Goal: Task Accomplishment & Management: Use online tool/utility

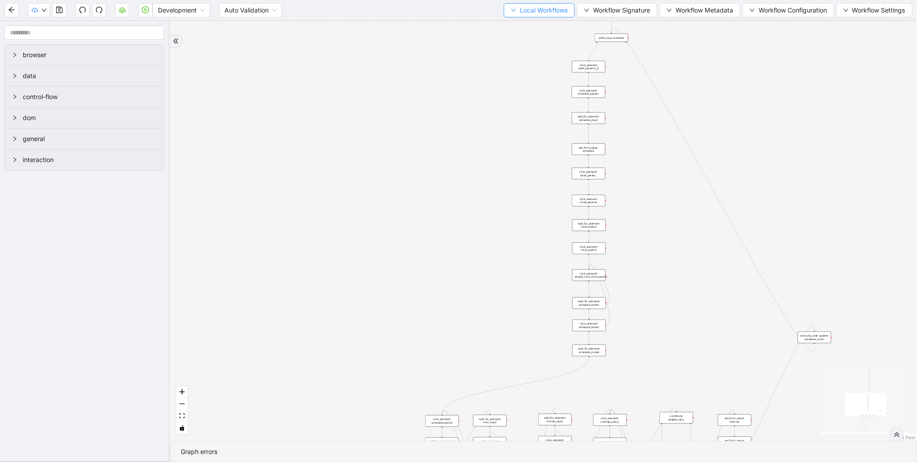
click at [543, 10] on span "Local Workflows" at bounding box center [544, 10] width 48 height 10
click at [533, 27] on span "Select" at bounding box center [535, 27] width 58 height 10
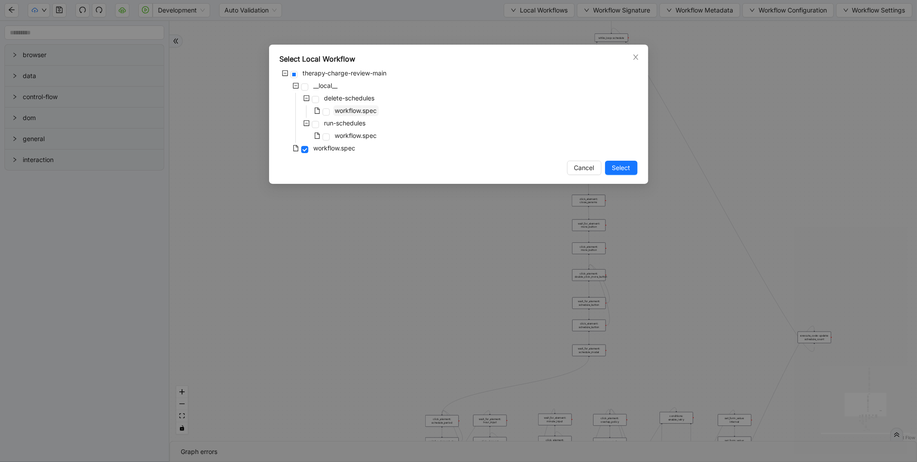
click at [357, 112] on span "workflow.spec" at bounding box center [356, 111] width 42 height 8
click at [633, 167] on button "Select" at bounding box center [621, 168] width 33 height 14
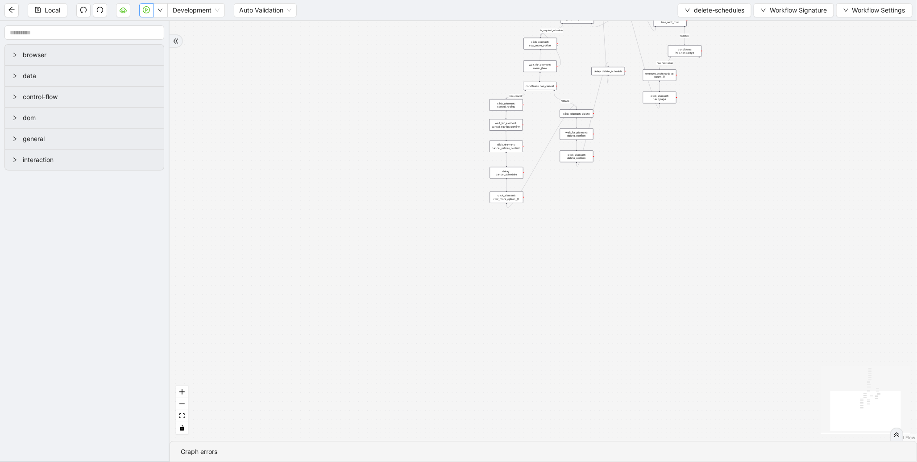
click at [142, 6] on button "button" at bounding box center [146, 10] width 14 height 14
click at [415, 76] on div "loopFrom has_cancel fallback is_required_schedule has_next_row fallback has_nex…" at bounding box center [543, 231] width 747 height 420
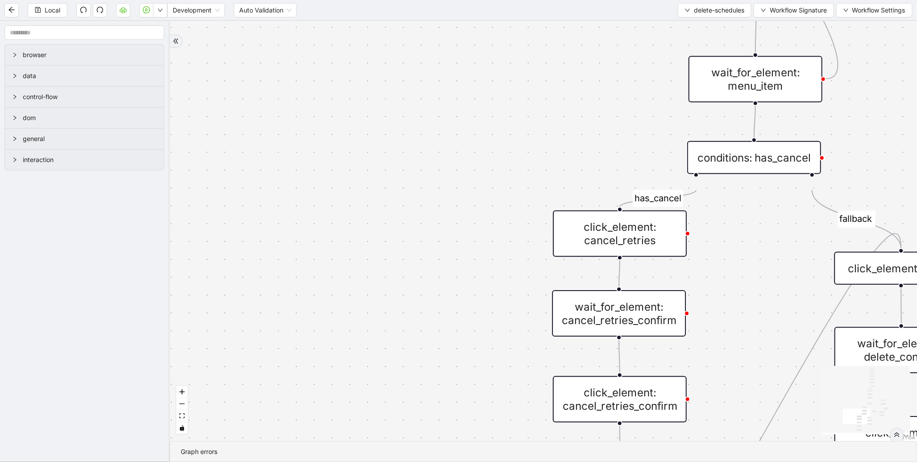
drag, startPoint x: 650, startPoint y: 100, endPoint x: 412, endPoint y: 256, distance: 284.5
click at [412, 256] on div "loopFrom has_cancel fallback is_required_schedule has_next_row fallback has_nex…" at bounding box center [543, 231] width 747 height 420
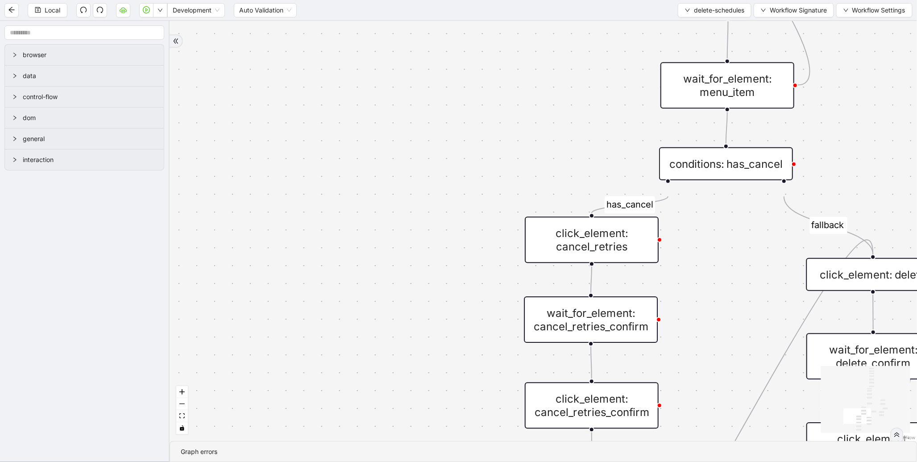
drag, startPoint x: 457, startPoint y: 111, endPoint x: 329, endPoint y: 381, distance: 299.2
click at [329, 381] on div "loopFrom has_cancel fallback is_required_schedule has_next_row fallback has_nex…" at bounding box center [543, 231] width 747 height 420
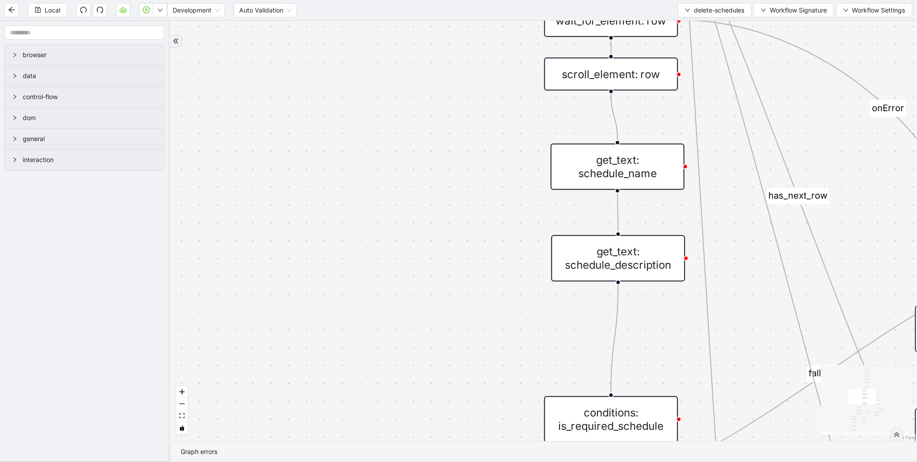
drag, startPoint x: 414, startPoint y: 127, endPoint x: 261, endPoint y: 420, distance: 331.1
click at [261, 420] on div "loopFrom has_cancel fallback is_required_schedule has_next_row fallback has_nex…" at bounding box center [543, 231] width 747 height 420
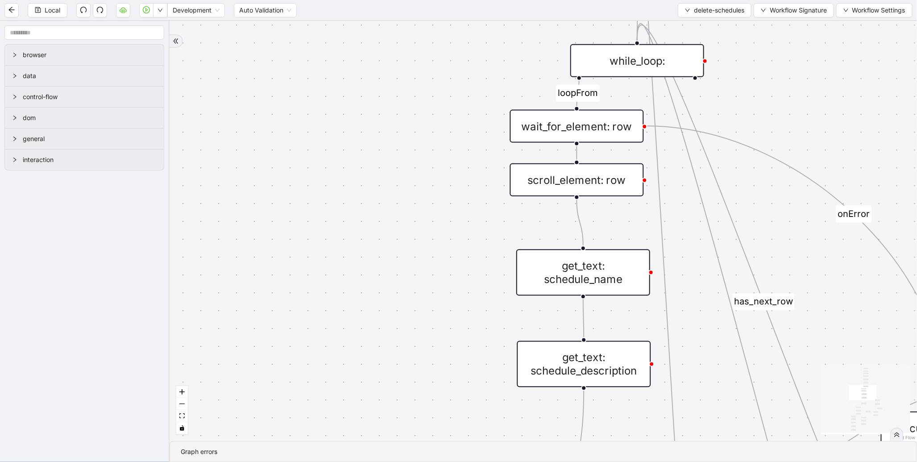
drag, startPoint x: 340, startPoint y: 195, endPoint x: 278, endPoint y: 407, distance: 221.2
click at [278, 407] on div "loopFrom has_cancel fallback is_required_schedule has_next_row fallback has_nex…" at bounding box center [543, 231] width 747 height 420
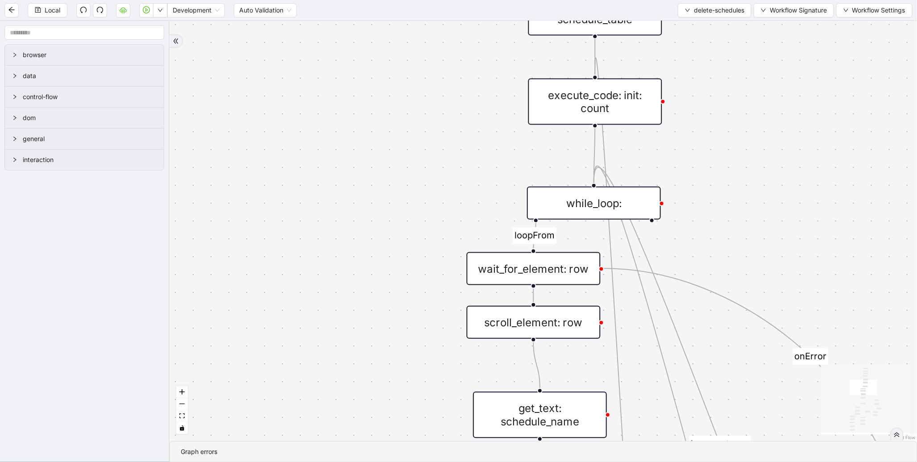
drag, startPoint x: 322, startPoint y: 142, endPoint x: 253, endPoint y: 393, distance: 260.3
click at [253, 393] on div "loopFrom has_cancel fallback is_required_schedule has_next_row fallback has_nex…" at bounding box center [543, 231] width 747 height 420
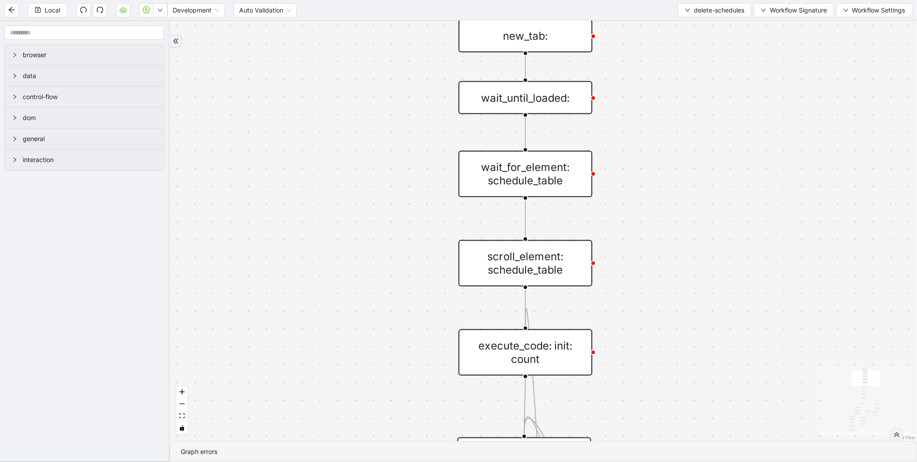
drag, startPoint x: 306, startPoint y: 163, endPoint x: 262, endPoint y: 347, distance: 189.1
click at [262, 347] on div "loopFrom has_cancel fallback is_required_schedule has_next_row fallback has_nex…" at bounding box center [543, 231] width 747 height 420
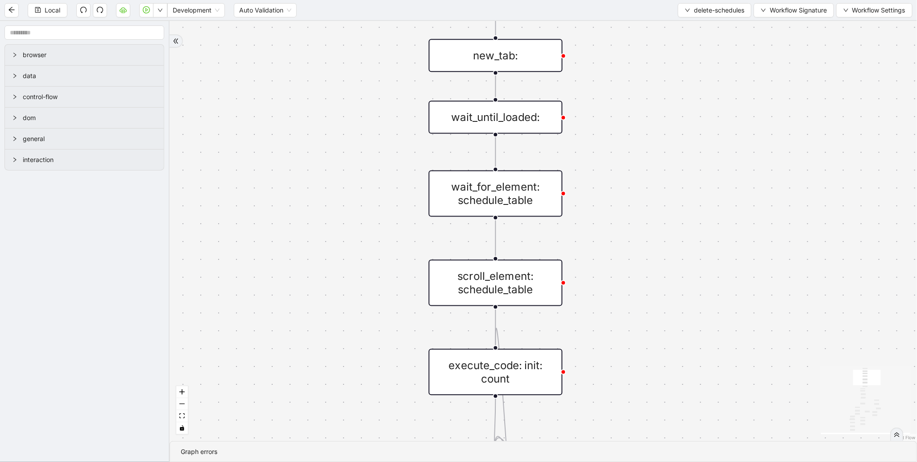
drag, startPoint x: 644, startPoint y: 347, endPoint x: 658, endPoint y: 183, distance: 164.4
click at [658, 183] on div "loopFrom has_cancel fallback is_required_schedule has_next_row fallback has_nex…" at bounding box center [543, 231] width 747 height 420
click at [519, 210] on div "wait_for_element: schedule_table" at bounding box center [496, 194] width 134 height 46
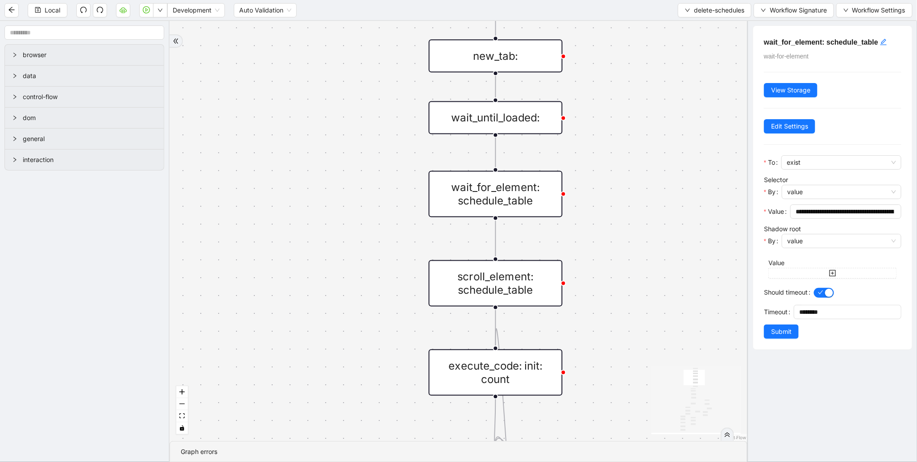
click at [533, 303] on div "scroll_element: schedule_table" at bounding box center [496, 283] width 134 height 46
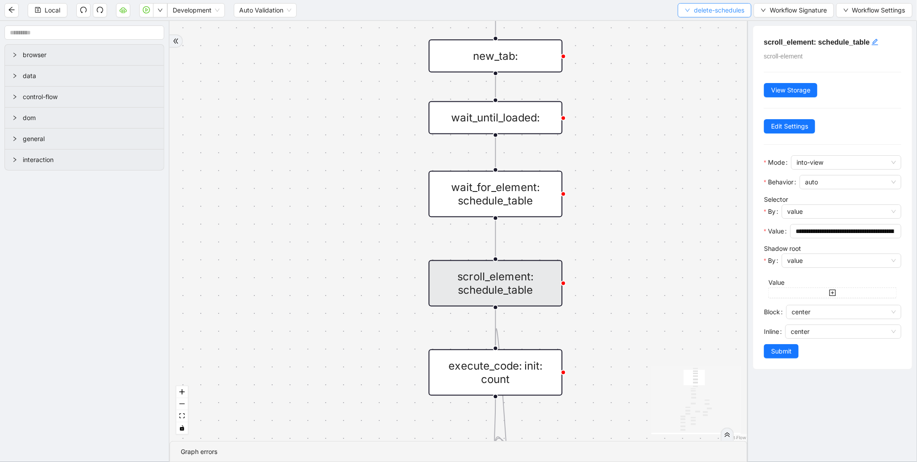
click at [695, 9] on span "delete-schedules" at bounding box center [719, 10] width 50 height 10
click at [683, 25] on span "Select" at bounding box center [712, 27] width 60 height 10
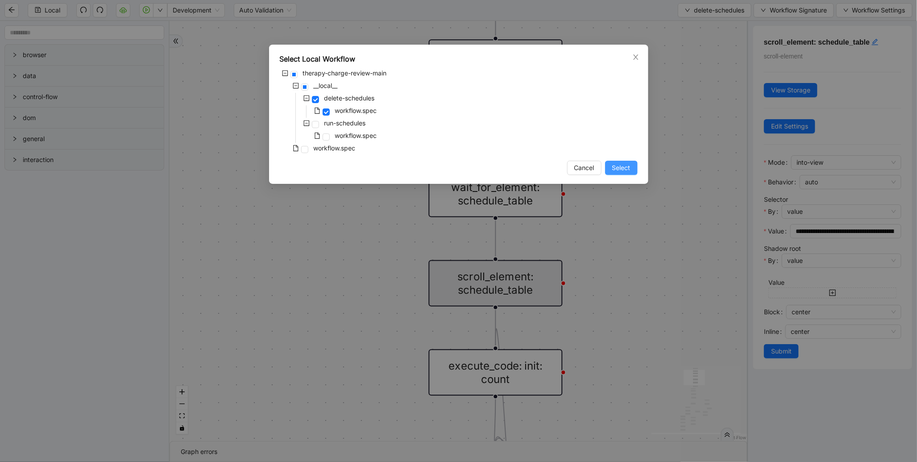
click at [627, 167] on span "Select" at bounding box center [621, 168] width 18 height 10
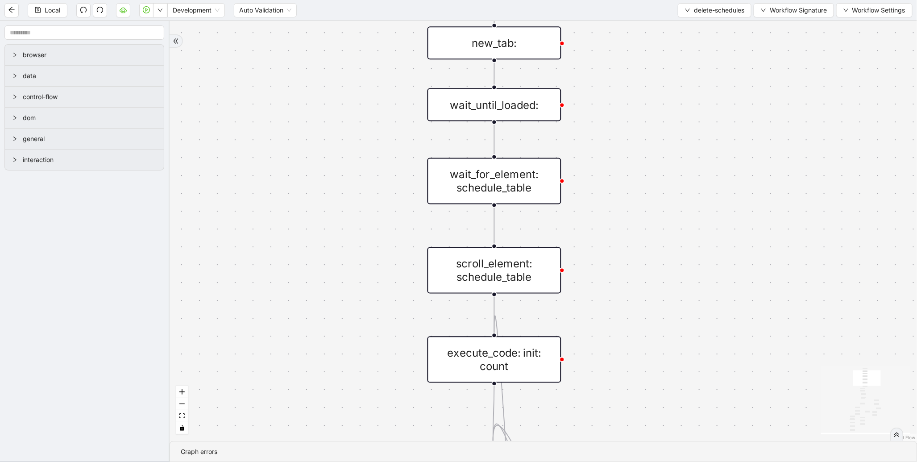
drag, startPoint x: 634, startPoint y: 280, endPoint x: 643, endPoint y: 45, distance: 234.9
click at [643, 45] on div "loopFrom has_cancel fallback is_required_schedule has_next_row fallback has_nex…" at bounding box center [543, 231] width 747 height 420
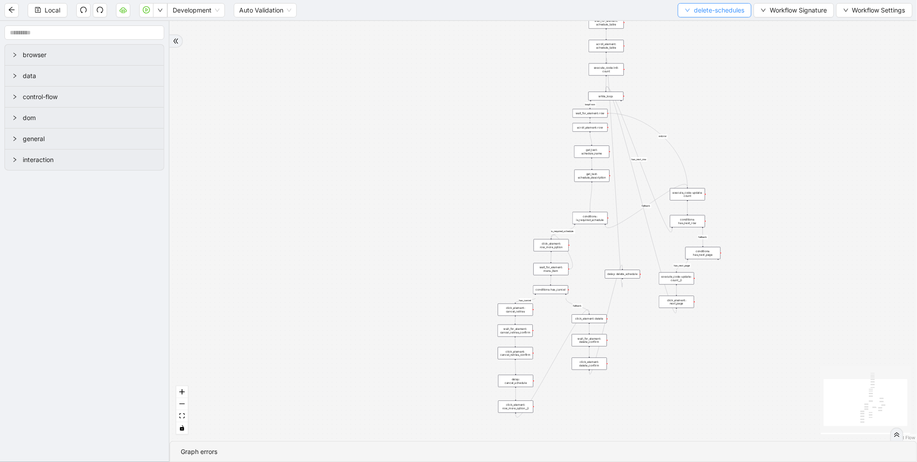
click at [706, 10] on span "delete-schedules" at bounding box center [719, 10] width 50 height 10
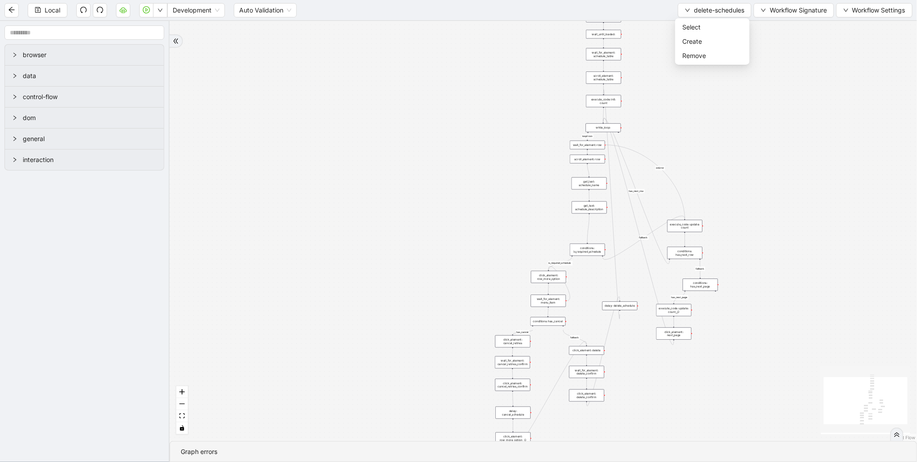
drag, startPoint x: 326, startPoint y: 92, endPoint x: 292, endPoint y: 315, distance: 225.6
click at [292, 315] on div "loopFrom has_cancel fallback is_required_schedule has_next_row fallback has_nex…" at bounding box center [543, 231] width 747 height 420
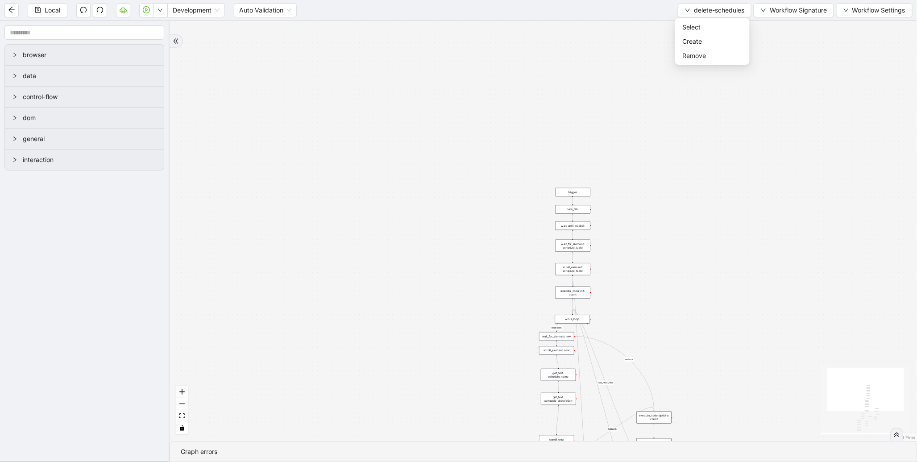
click at [446, 239] on div "loopFrom has_cancel fallback is_required_schedule has_next_row fallback has_nex…" at bounding box center [543, 231] width 747 height 420
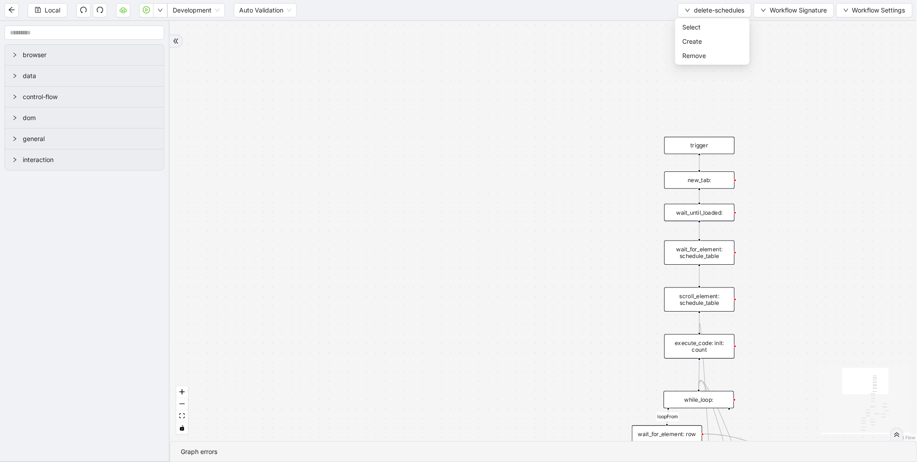
click at [693, 173] on div "new_tab:" at bounding box center [699, 179] width 71 height 17
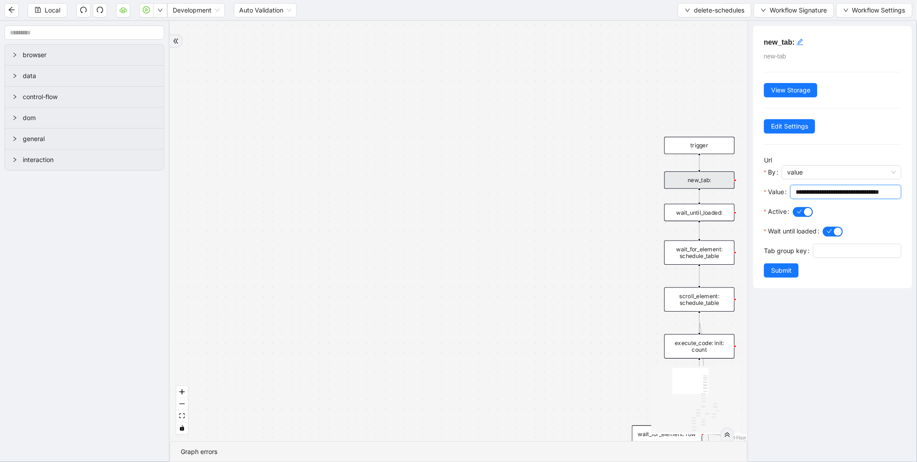
scroll to position [0, 8]
drag, startPoint x: 810, startPoint y: 191, endPoint x: 917, endPoint y: 203, distance: 107.3
click at [917, 203] on div "**********" at bounding box center [832, 241] width 170 height 441
click at [684, 255] on div "wait_for_element: schedule_table" at bounding box center [699, 253] width 71 height 25
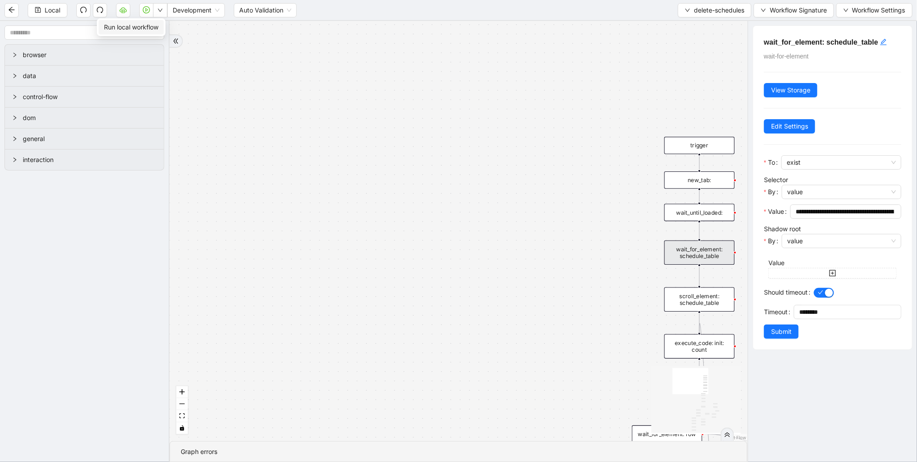
click at [154, 23] on span "Run local workflow" at bounding box center [131, 27] width 54 height 10
click at [692, 17] on button "delete-schedules" at bounding box center [715, 10] width 74 height 14
click at [692, 22] on span "Select" at bounding box center [712, 27] width 60 height 10
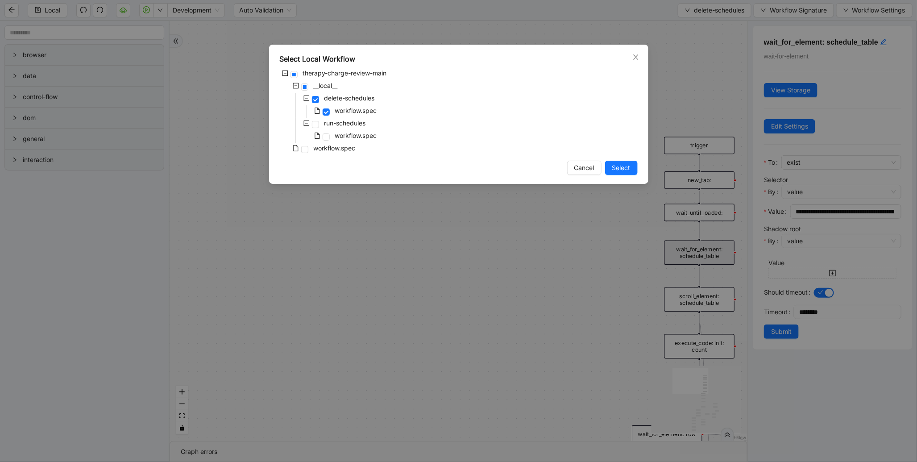
click at [351, 154] on div "workflow.spec" at bounding box center [319, 149] width 78 height 12
click at [350, 147] on span "workflow.spec" at bounding box center [335, 148] width 42 height 8
click at [627, 167] on span "Select" at bounding box center [621, 168] width 18 height 10
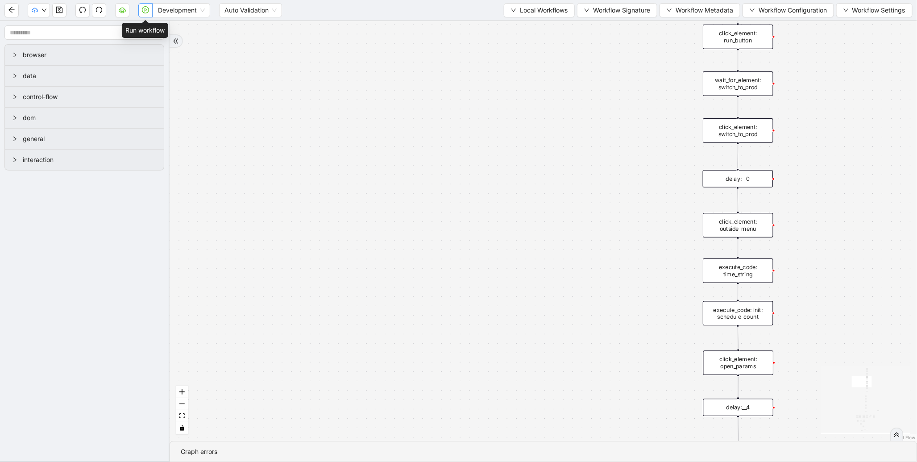
click at [145, 6] on icon "play-circle" at bounding box center [145, 9] width 7 height 7
drag, startPoint x: 533, startPoint y: 5, endPoint x: 527, endPoint y: 26, distance: 21.9
click at [527, 26] on section "Development Auto Validation Local Workflows Workflow Signature Workflow Metadat…" at bounding box center [458, 231] width 917 height 462
click at [528, 6] on span "Local Workflows" at bounding box center [544, 10] width 48 height 10
click at [520, 24] on span "Select" at bounding box center [535, 27] width 58 height 10
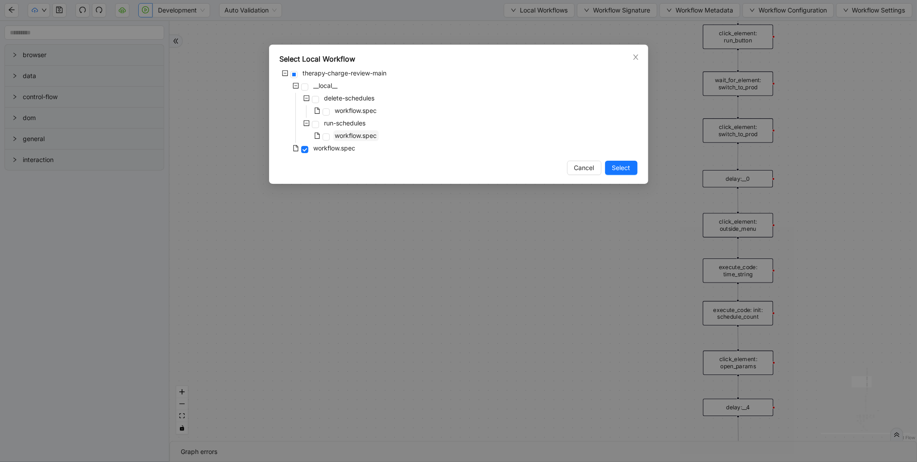
click at [347, 139] on span "workflow.spec" at bounding box center [356, 135] width 46 height 11
click at [616, 172] on span "Select" at bounding box center [621, 168] width 18 height 10
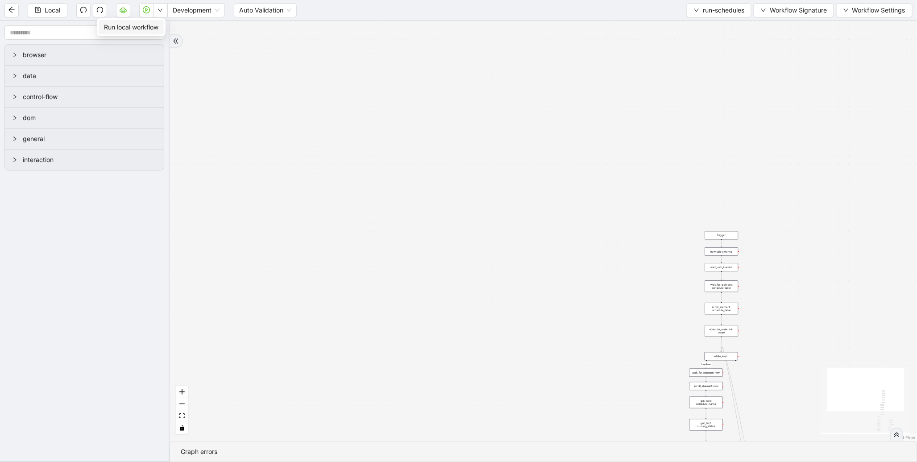
click at [149, 29] on span "Run local workflow" at bounding box center [131, 27] width 54 height 10
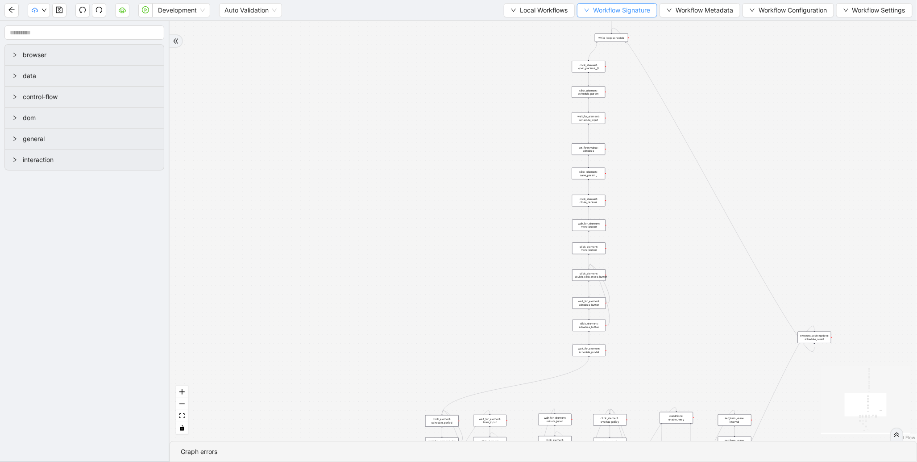
click at [611, 14] on span "Workflow Signature" at bounding box center [621, 10] width 57 height 10
click at [551, 16] on button "Local Workflows" at bounding box center [539, 10] width 71 height 14
click at [535, 29] on span "Select" at bounding box center [535, 27] width 58 height 10
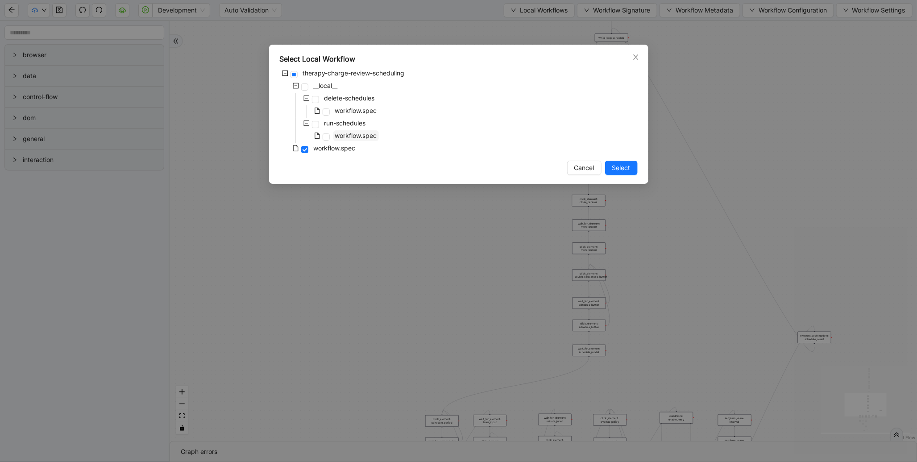
click at [355, 134] on span "workflow.spec" at bounding box center [356, 136] width 42 height 8
click at [626, 171] on span "Select" at bounding box center [621, 168] width 18 height 10
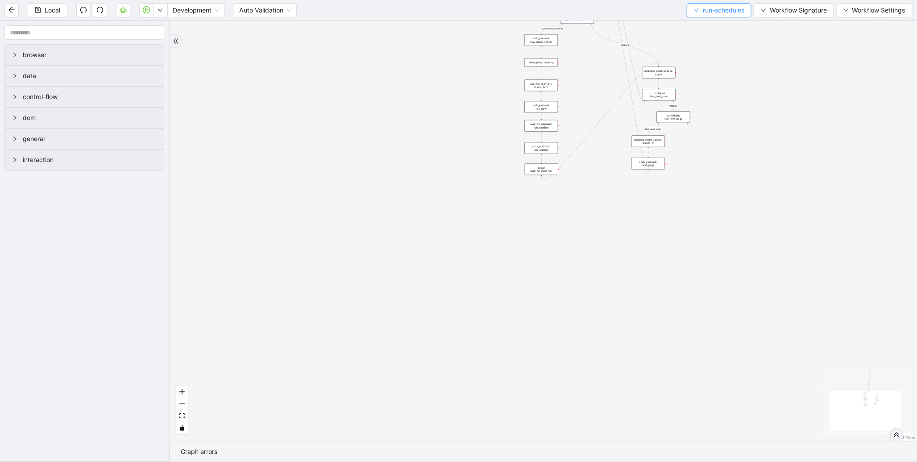
click at [710, 16] on button "run-schedules" at bounding box center [719, 10] width 65 height 14
click at [703, 23] on span "Select" at bounding box center [717, 27] width 52 height 10
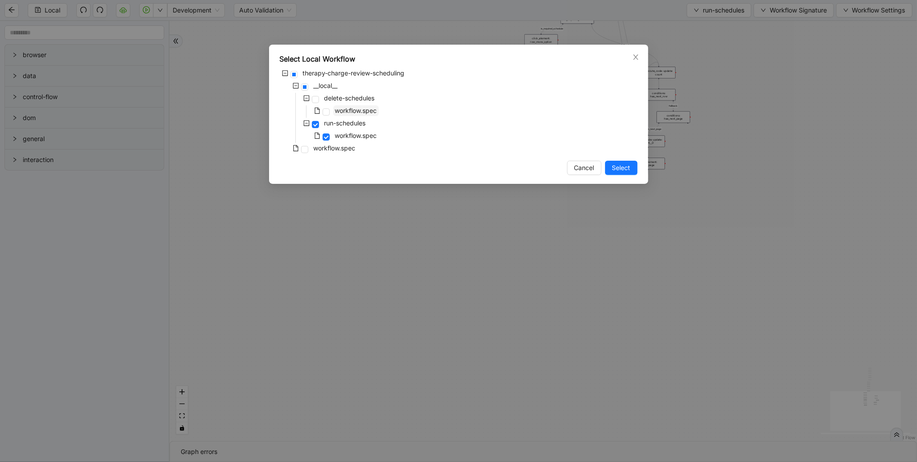
click at [363, 110] on span "workflow.spec" at bounding box center [356, 111] width 42 height 8
click at [627, 172] on span "Select" at bounding box center [621, 168] width 18 height 10
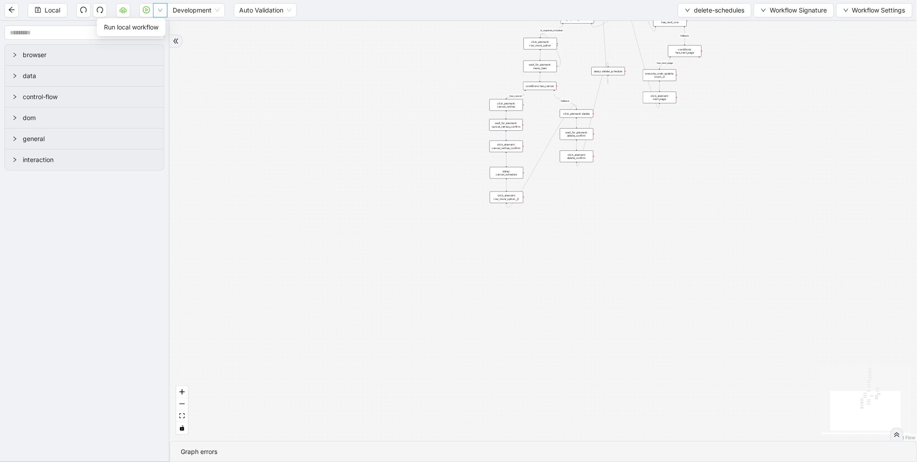
click at [155, 7] on button "button" at bounding box center [160, 10] width 14 height 14
click at [152, 28] on span "Run local workflow" at bounding box center [131, 27] width 54 height 10
click at [718, 12] on span "delete-schedules" at bounding box center [719, 10] width 50 height 10
click at [697, 25] on span "Select" at bounding box center [712, 27] width 60 height 10
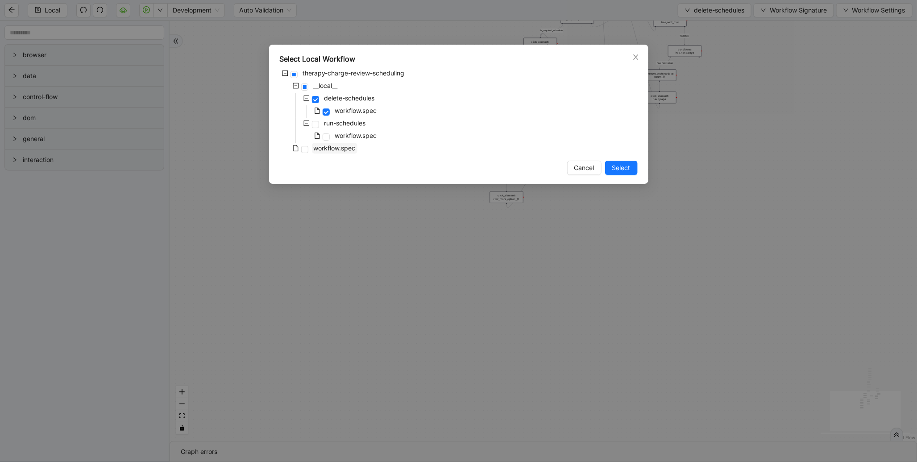
click at [337, 149] on span "workflow.spec" at bounding box center [335, 148] width 42 height 8
click at [627, 170] on span "Select" at bounding box center [621, 168] width 18 height 10
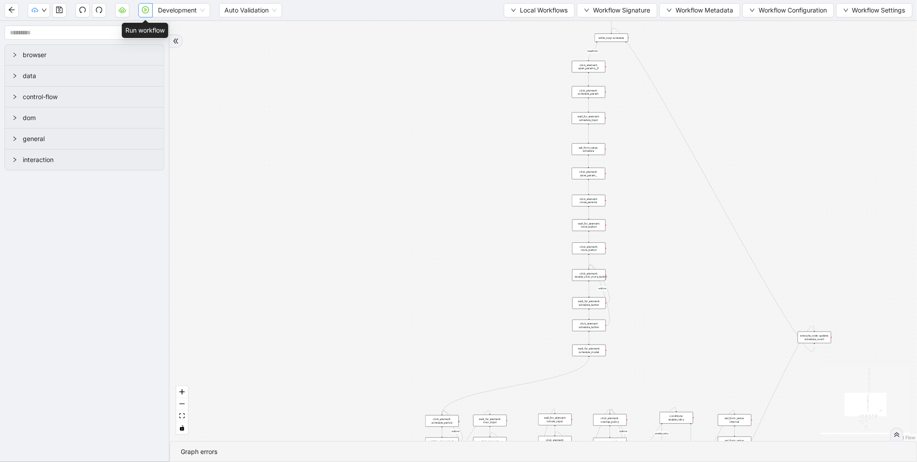
click at [146, 12] on icon "play-circle" at bounding box center [145, 9] width 7 height 7
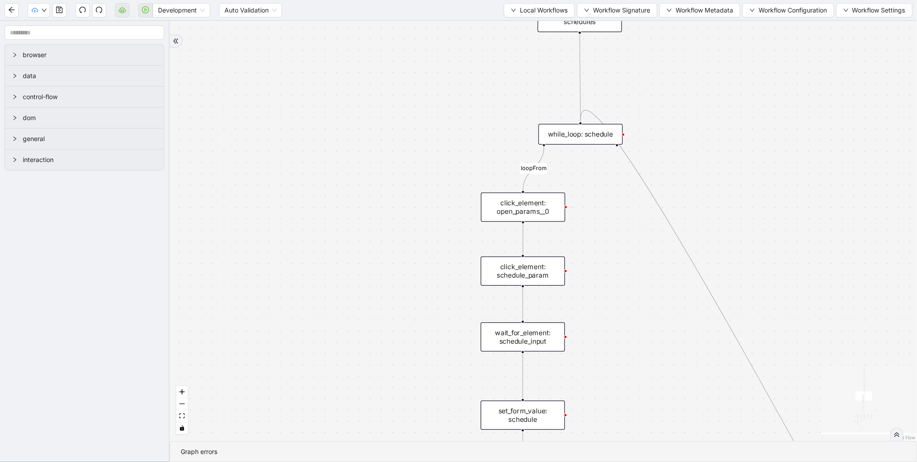
drag, startPoint x: 415, startPoint y: 77, endPoint x: 374, endPoint y: 294, distance: 220.4
click at [372, 297] on div "fallback enable_retry has_error fallback is_selected fallback create_schedule_d…" at bounding box center [543, 231] width 747 height 420
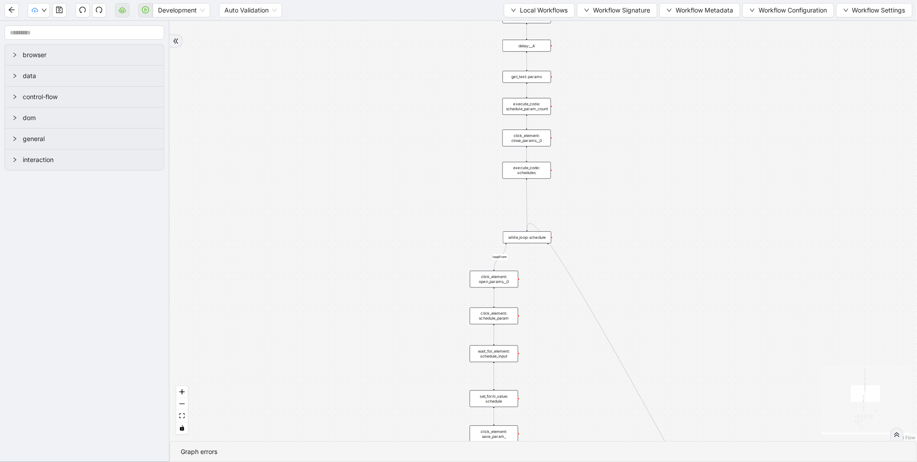
drag, startPoint x: 418, startPoint y: 92, endPoint x: 376, endPoint y: 216, distance: 130.3
click at [373, 220] on div "fallback enable_retry has_error fallback is_selected fallback create_schedule_d…" at bounding box center [543, 231] width 747 height 420
drag, startPoint x: 419, startPoint y: 202, endPoint x: 417, endPoint y: 235, distance: 33.5
click at [417, 235] on div "fallback enable_retry has_error fallback is_selected fallback create_schedule_d…" at bounding box center [543, 231] width 747 height 420
drag, startPoint x: 408, startPoint y: 111, endPoint x: 406, endPoint y: 313, distance: 202.6
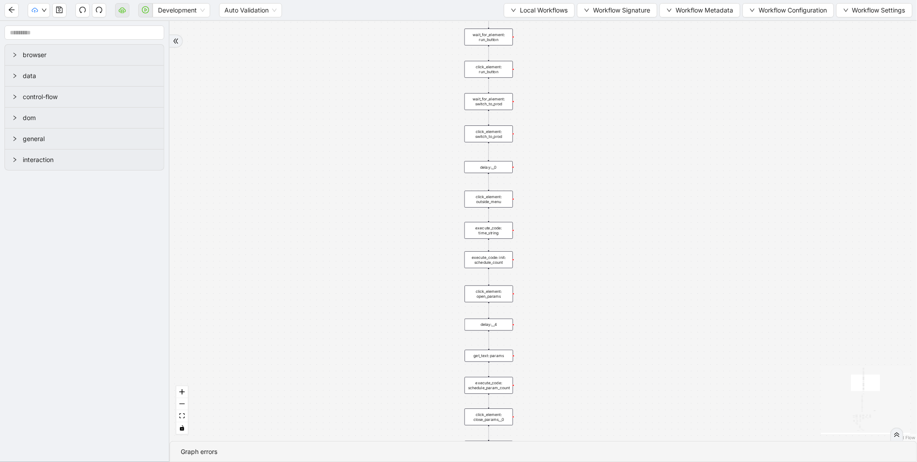
click at [406, 313] on div "fallback enable_retry has_error fallback is_selected fallback create_schedule_d…" at bounding box center [543, 231] width 747 height 420
drag, startPoint x: 408, startPoint y: 150, endPoint x: 409, endPoint y: 321, distance: 171.4
click at [409, 321] on div "fallback enable_retry has_error fallback is_selected fallback create_schedule_d…" at bounding box center [543, 231] width 747 height 420
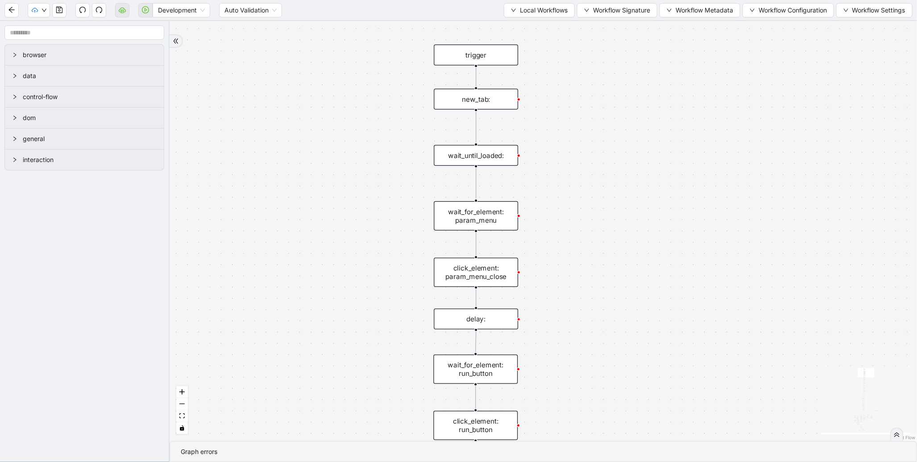
drag, startPoint x: 415, startPoint y: 317, endPoint x: 320, endPoint y: 161, distance: 182.2
click at [320, 161] on div "fallback enable_retry has_error fallback is_selected fallback create_schedule_d…" at bounding box center [543, 231] width 747 height 420
click at [482, 98] on div "new_tab:" at bounding box center [476, 99] width 84 height 21
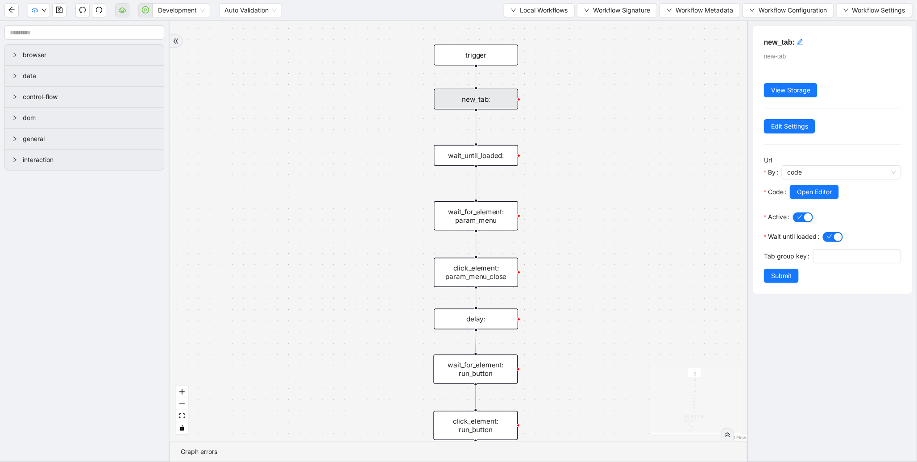
drag, startPoint x: 813, startPoint y: 199, endPoint x: 800, endPoint y: 199, distance: 12.5
click at [813, 199] on div "Open Editor" at bounding box center [846, 197] width 112 height 25
click at [802, 194] on span "Open Editor" at bounding box center [814, 192] width 35 height 10
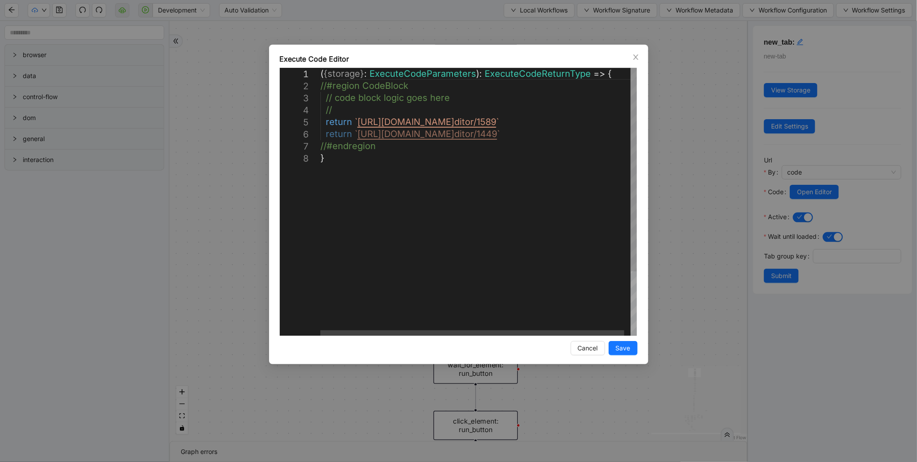
scroll to position [0, 4]
click at [551, 125] on div "( { storage } : ExecuteCodeParameters ): ExecuteCodeReturnType => { //#region C…" at bounding box center [481, 244] width 323 height 352
type textarea "**********"
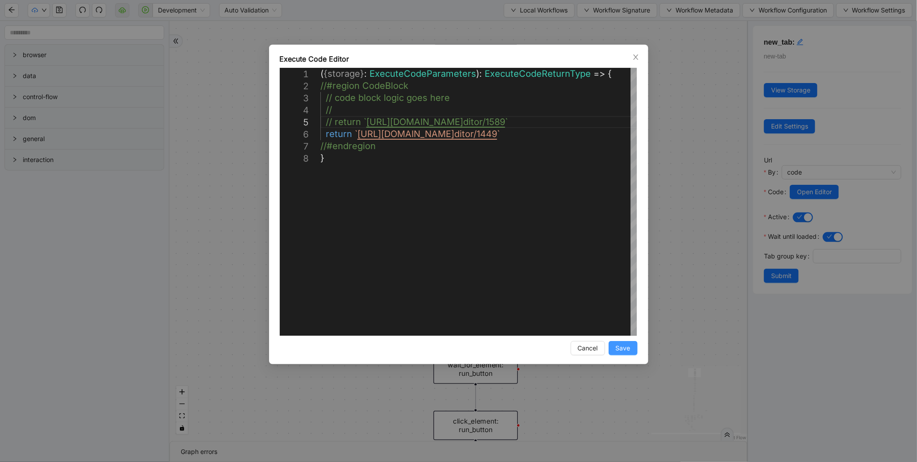
click at [610, 347] on button "Save" at bounding box center [623, 348] width 29 height 14
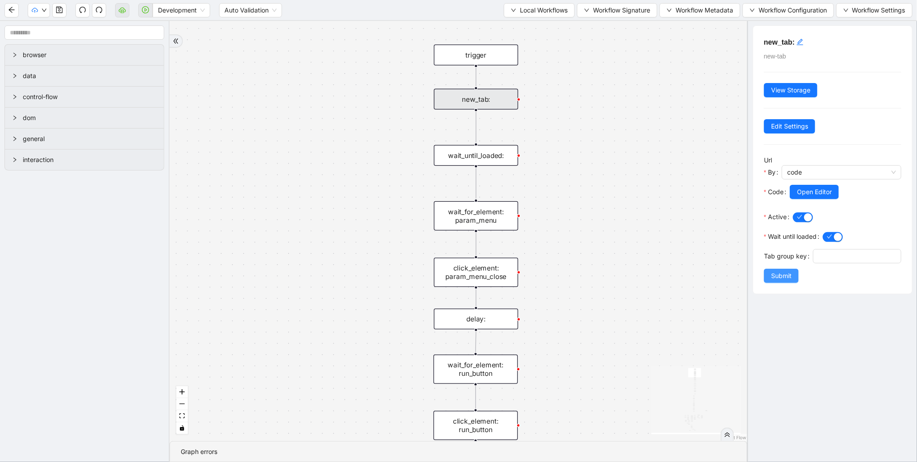
click at [791, 281] on span "Submit" at bounding box center [781, 276] width 21 height 10
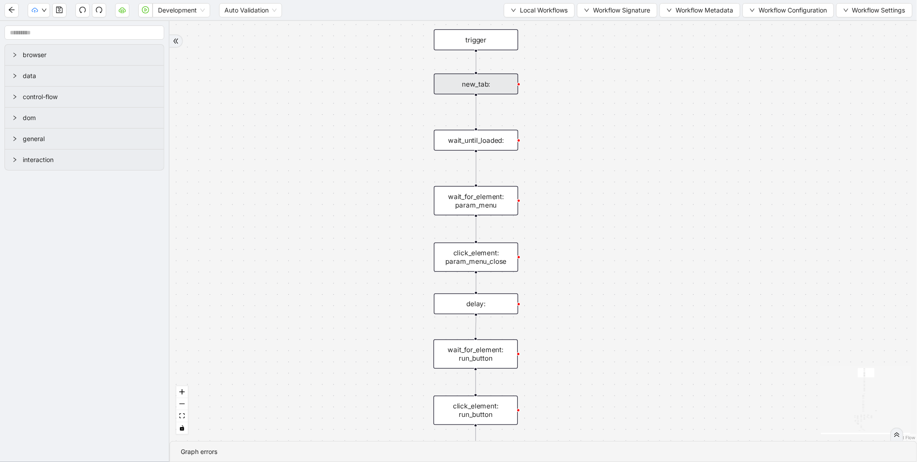
drag, startPoint x: 601, startPoint y: 295, endPoint x: 592, endPoint y: 210, distance: 85.3
click at [593, 212] on div "fallback enable_retry has_error fallback is_selected fallback create_schedule_d…" at bounding box center [543, 231] width 747 height 420
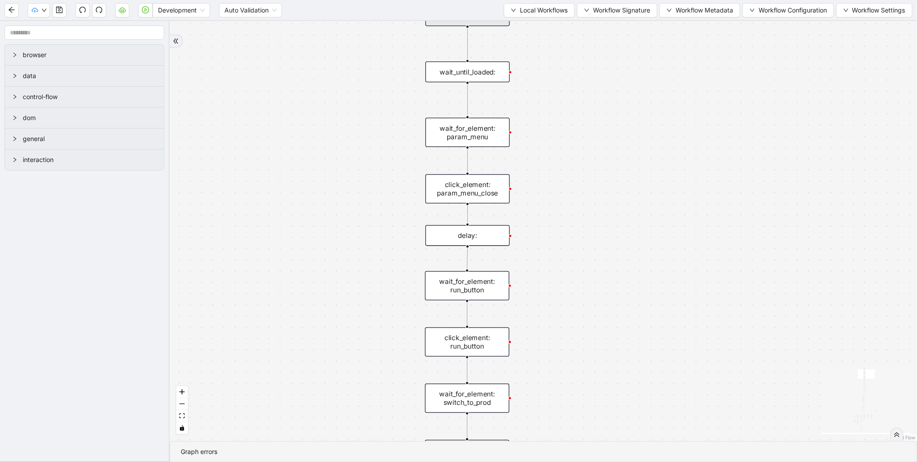
drag, startPoint x: 607, startPoint y: 332, endPoint x: 603, endPoint y: 176, distance: 156.2
click at [604, 178] on div "fallback enable_retry has_error fallback is_selected fallback create_schedule_d…" at bounding box center [543, 231] width 747 height 420
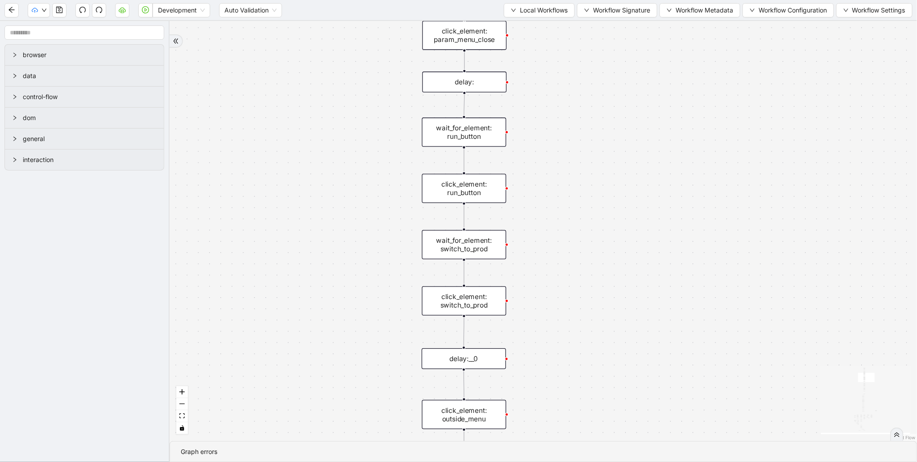
drag, startPoint x: 634, startPoint y: 311, endPoint x: 641, endPoint y: 184, distance: 127.4
click at [640, 184] on div "fallback enable_retry has_error fallback is_selected fallback create_schedule_d…" at bounding box center [543, 231] width 747 height 420
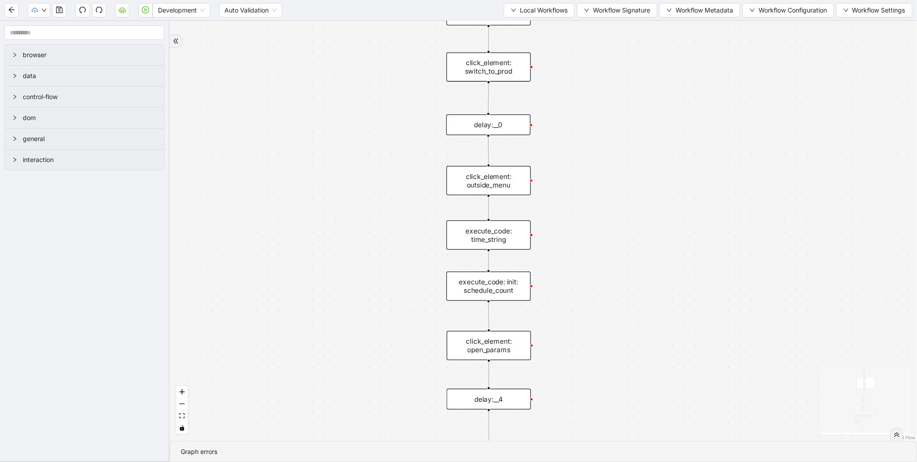
drag, startPoint x: 640, startPoint y: 278, endPoint x: 657, endPoint y: 168, distance: 111.5
click at [657, 164] on div "fallback enable_retry has_error fallback is_selected fallback create_schedule_d…" at bounding box center [543, 231] width 747 height 420
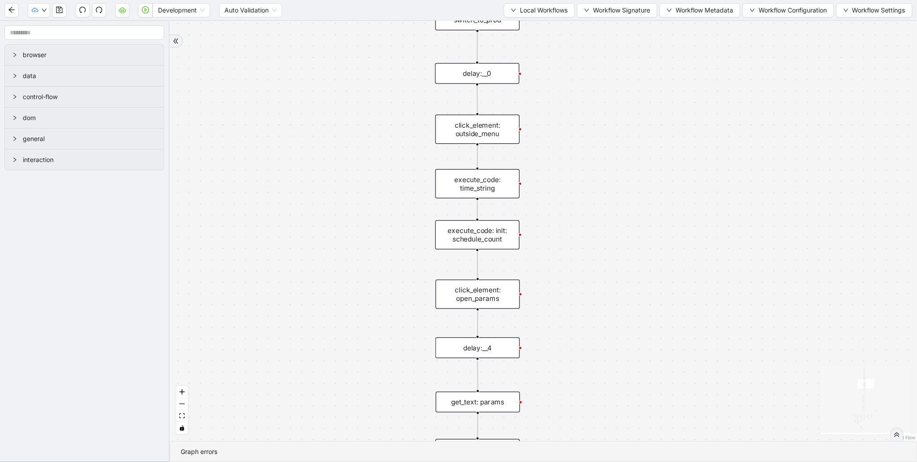
drag, startPoint x: 630, startPoint y: 249, endPoint x: 623, endPoint y: 199, distance: 50.0
click at [623, 199] on div "fallback enable_retry has_error fallback is_selected fallback create_schedule_d…" at bounding box center [543, 231] width 747 height 420
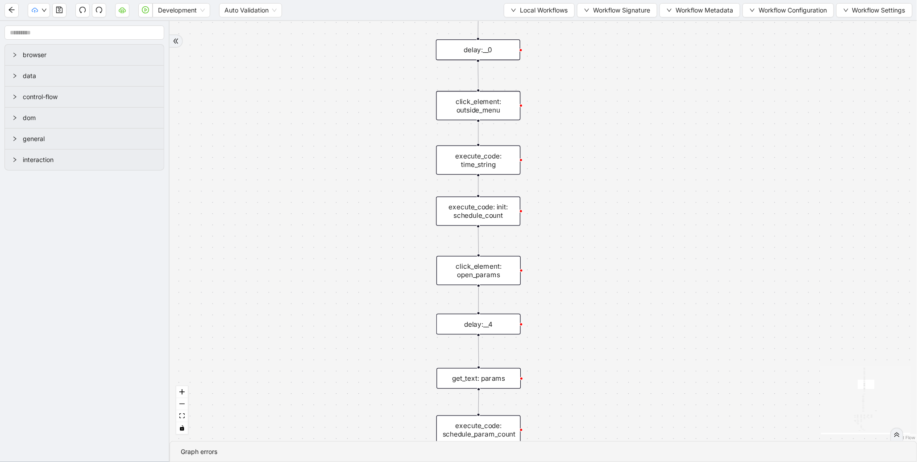
drag, startPoint x: 617, startPoint y: 229, endPoint x: 622, endPoint y: 141, distance: 88.5
click at [630, 149] on div "fallback enable_retry has_error fallback is_selected fallback create_schedule_d…" at bounding box center [543, 231] width 747 height 420
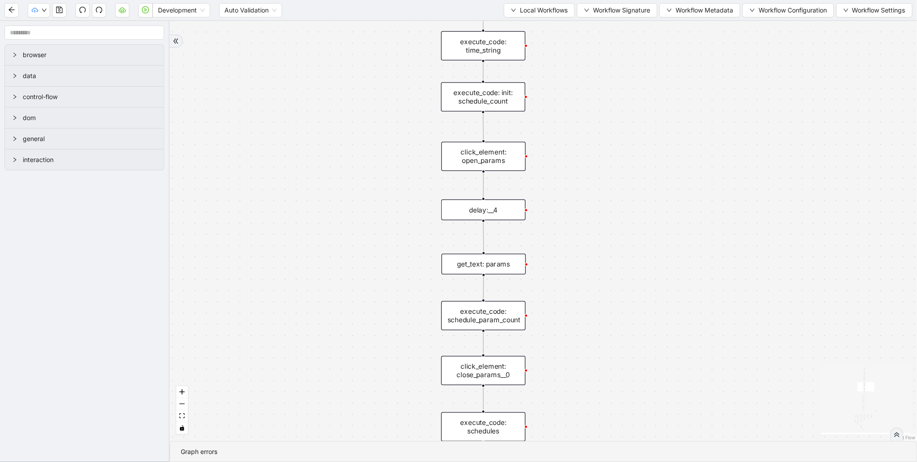
drag, startPoint x: 613, startPoint y: 297, endPoint x: 597, endPoint y: 166, distance: 131.7
click at [599, 162] on div "fallback enable_retry has_error fallback is_selected fallback create_schedule_d…" at bounding box center [543, 231] width 747 height 420
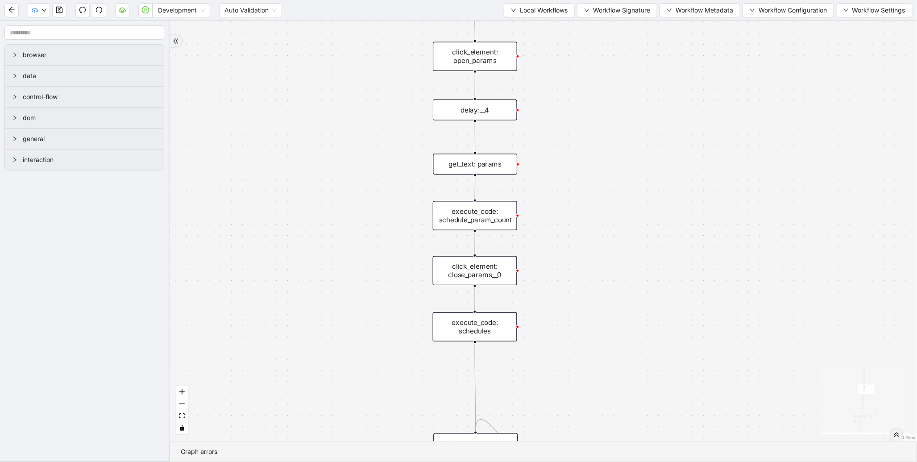
drag, startPoint x: 585, startPoint y: 232, endPoint x: 605, endPoint y: 171, distance: 64.1
click at [605, 171] on div "fallback enable_retry has_error fallback is_selected fallback create_schedule_d…" at bounding box center [543, 231] width 747 height 420
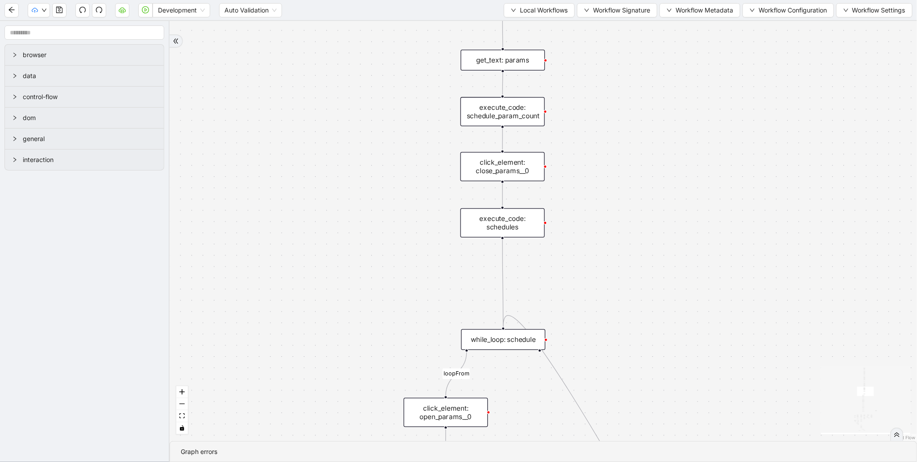
drag, startPoint x: 645, startPoint y: 270, endPoint x: 657, endPoint y: 170, distance: 100.7
click at [657, 170] on div "fallback enable_retry has_error fallback is_selected fallback create_schedule_d…" at bounding box center [543, 231] width 747 height 420
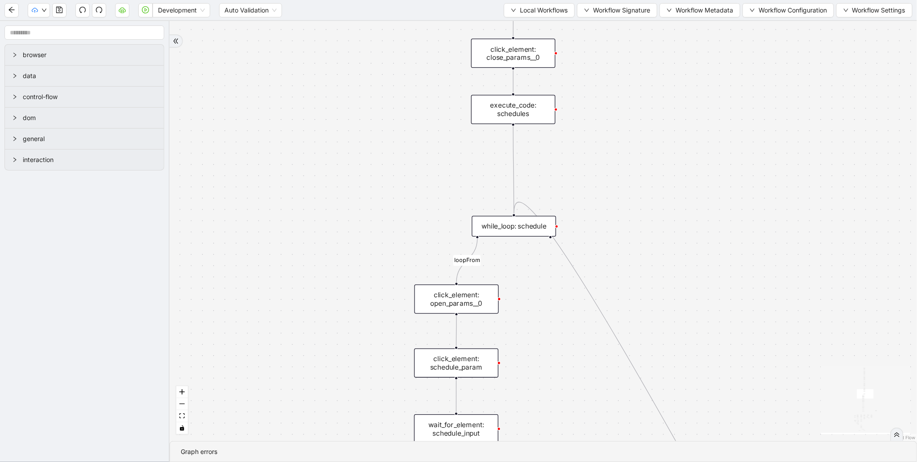
drag, startPoint x: 664, startPoint y: 255, endPoint x: 669, endPoint y: 198, distance: 57.4
click at [669, 198] on div "fallback enable_retry has_error fallback is_selected fallback create_schedule_d…" at bounding box center [543, 231] width 747 height 420
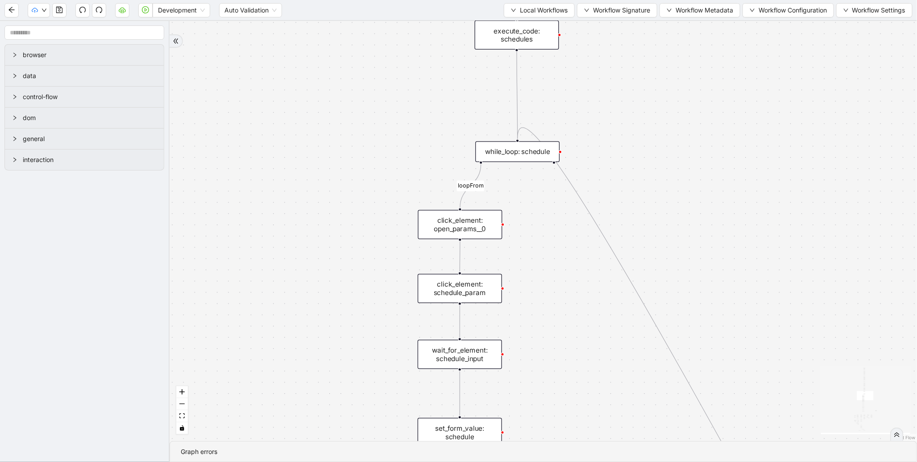
drag, startPoint x: 550, startPoint y: 329, endPoint x: 555, endPoint y: 253, distance: 76.4
click at [555, 255] on div "fallback enable_retry has_error fallback is_selected fallback create_schedule_d…" at bounding box center [543, 231] width 747 height 420
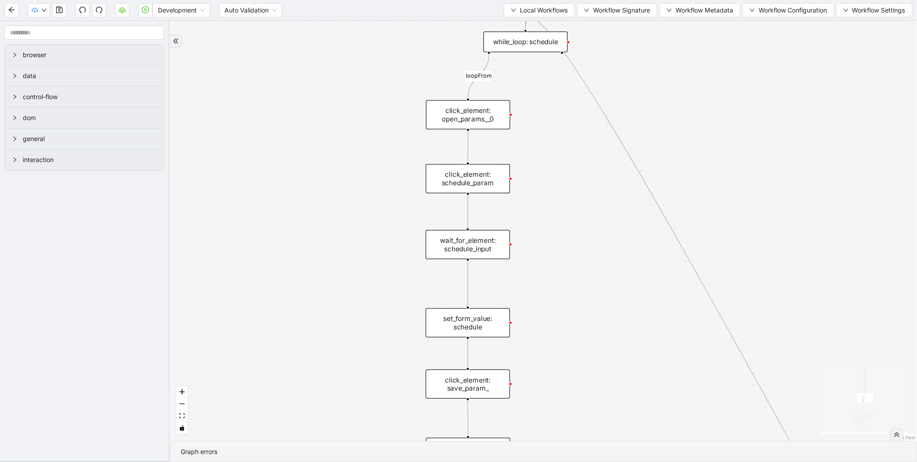
drag, startPoint x: 365, startPoint y: 295, endPoint x: 372, endPoint y: 197, distance: 98.4
click at [372, 198] on div "fallback enable_retry has_error fallback is_selected fallback create_schedule_d…" at bounding box center [543, 231] width 747 height 420
drag, startPoint x: 382, startPoint y: 253, endPoint x: 372, endPoint y: 180, distance: 73.5
click at [372, 180] on div "fallback enable_retry has_error fallback is_selected fallback create_schedule_d…" at bounding box center [543, 231] width 747 height 420
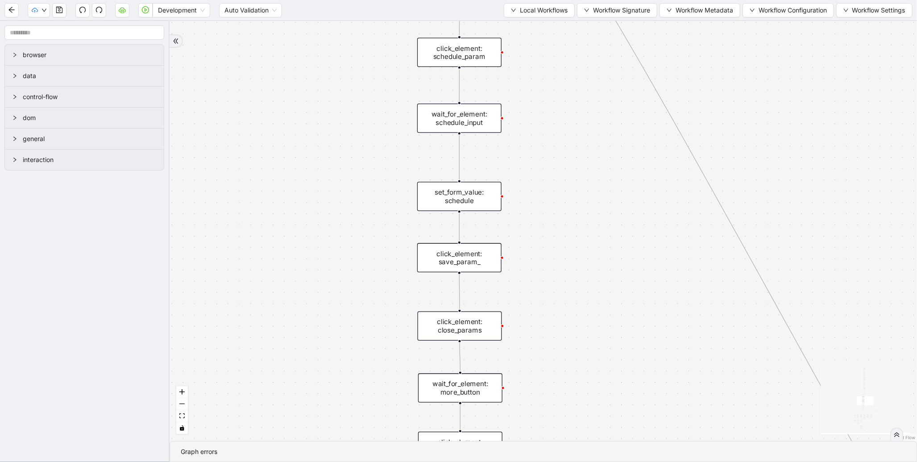
drag, startPoint x: 376, startPoint y: 267, endPoint x: 378, endPoint y: 216, distance: 50.5
click at [378, 216] on div "fallback enable_retry has_error fallback is_selected fallback create_schedule_d…" at bounding box center [543, 231] width 747 height 420
click at [457, 190] on div "set_form_value: schedule" at bounding box center [459, 196] width 84 height 29
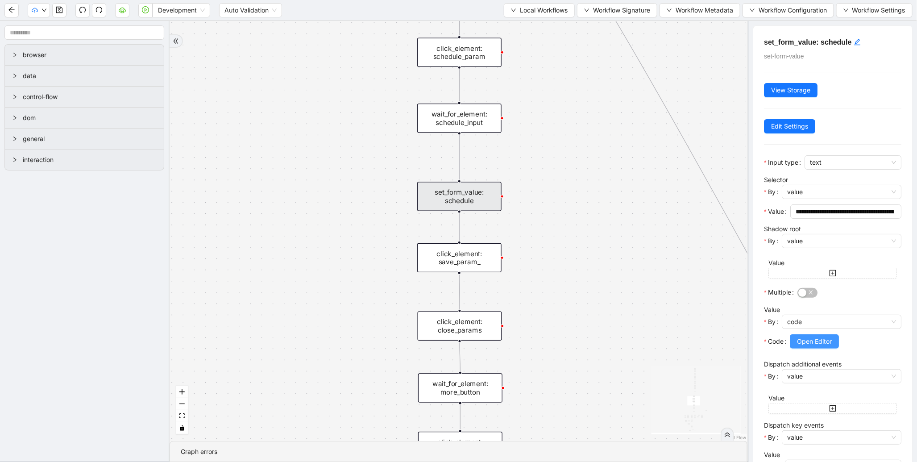
click at [809, 338] on span "Open Editor" at bounding box center [814, 341] width 35 height 10
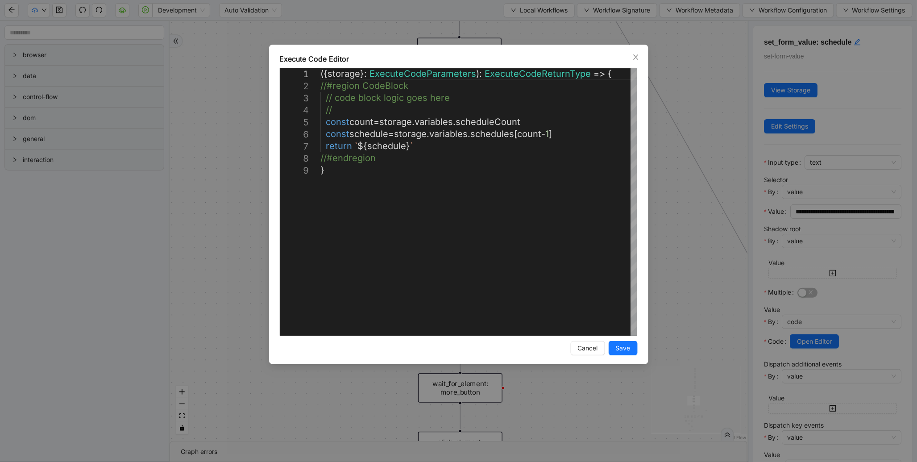
click at [706, 295] on div "**********" at bounding box center [458, 231] width 917 height 462
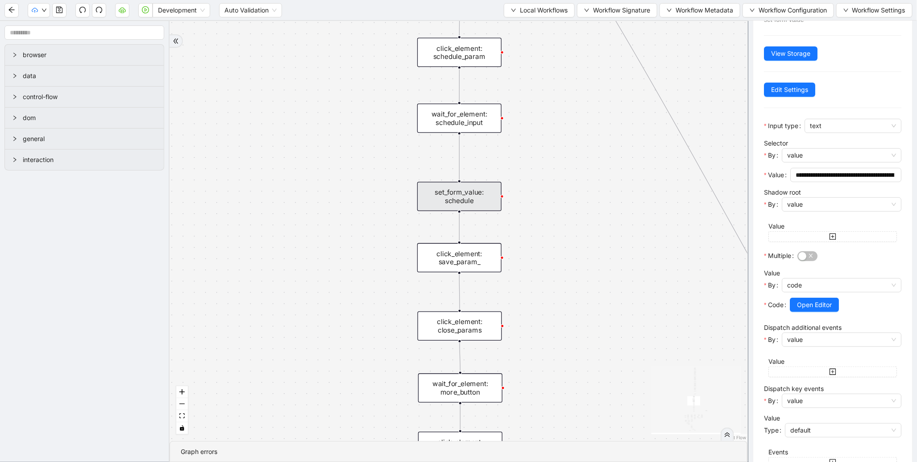
scroll to position [135, 0]
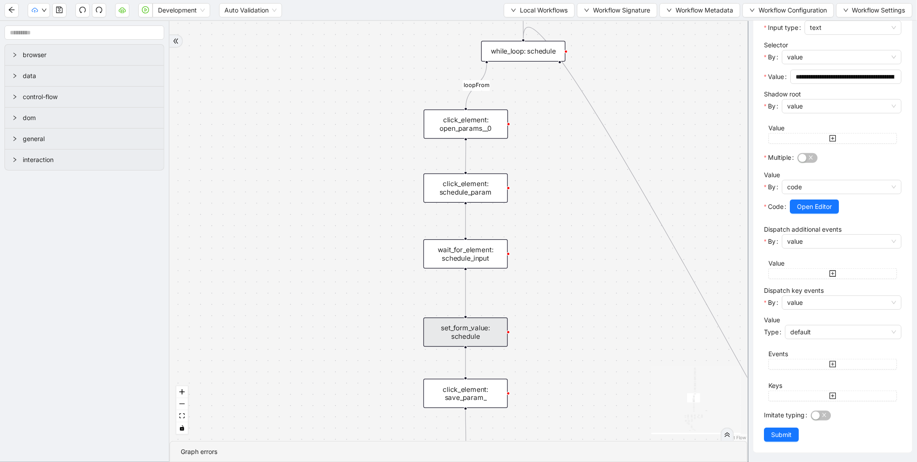
drag, startPoint x: 558, startPoint y: 266, endPoint x: 545, endPoint y: 386, distance: 120.7
click at [559, 399] on div "fallback enable_retry has_error fallback is_selected fallback create_schedule_d…" at bounding box center [459, 231] width 578 height 420
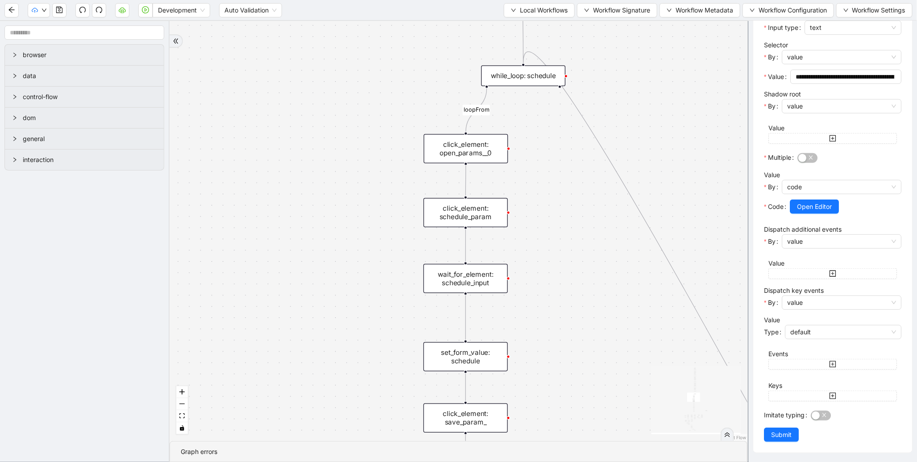
click at [494, 274] on div "wait_for_element: schedule_input" at bounding box center [465, 278] width 84 height 29
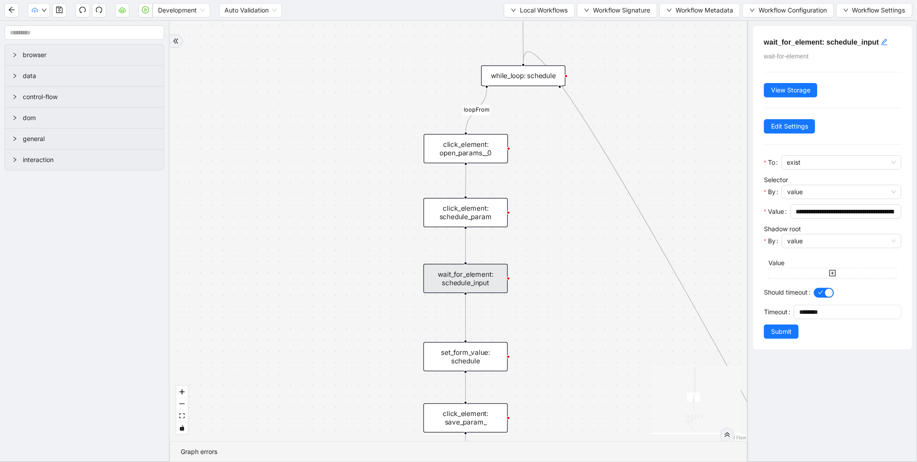
scroll to position [0, 0]
click at [518, 81] on div "while_loop: schedule" at bounding box center [523, 76] width 84 height 21
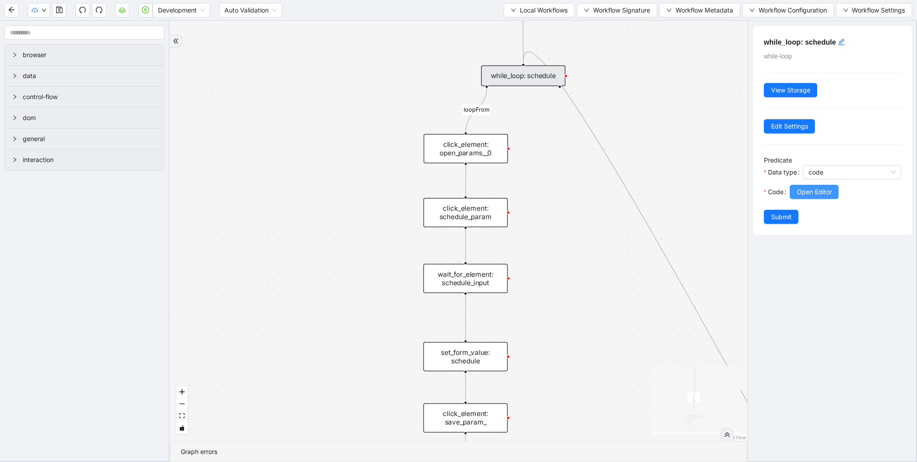
click at [805, 193] on span "Open Editor" at bounding box center [814, 192] width 35 height 10
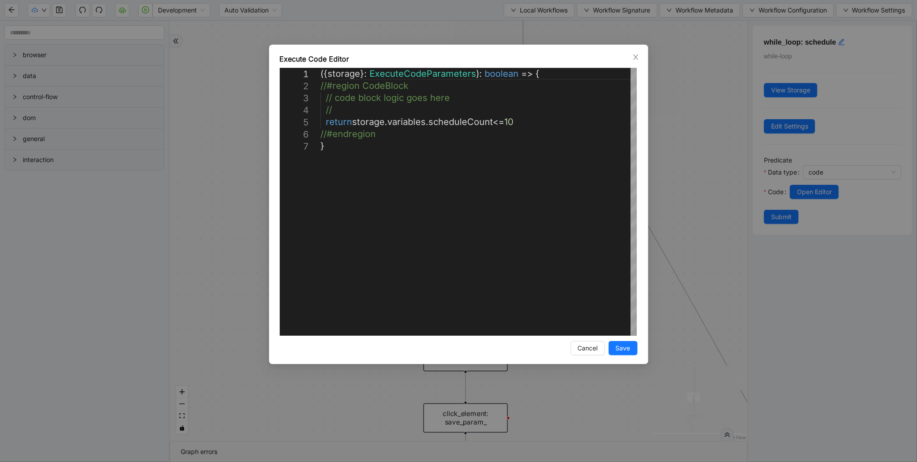
click at [689, 179] on div "**********" at bounding box center [458, 231] width 917 height 462
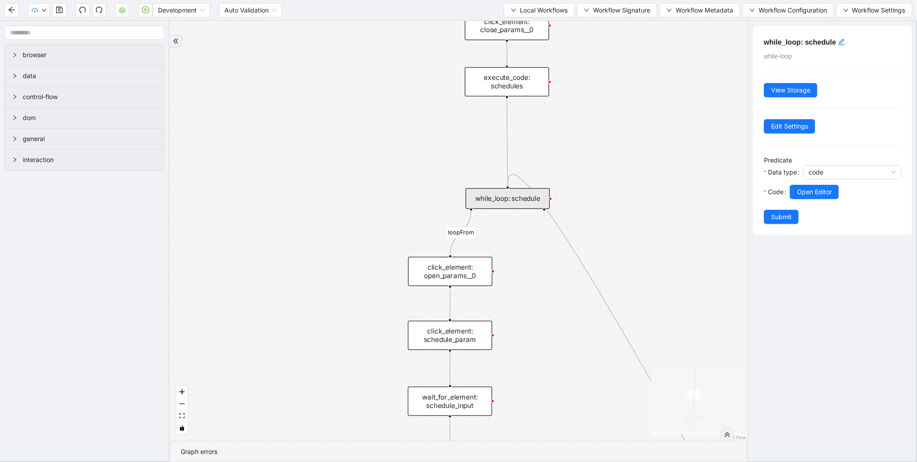
drag, startPoint x: 393, startPoint y: 124, endPoint x: 370, endPoint y: 270, distance: 148.1
click at [372, 264] on div "fallback enable_retry has_error fallback is_selected fallback create_schedule_d…" at bounding box center [459, 231] width 578 height 420
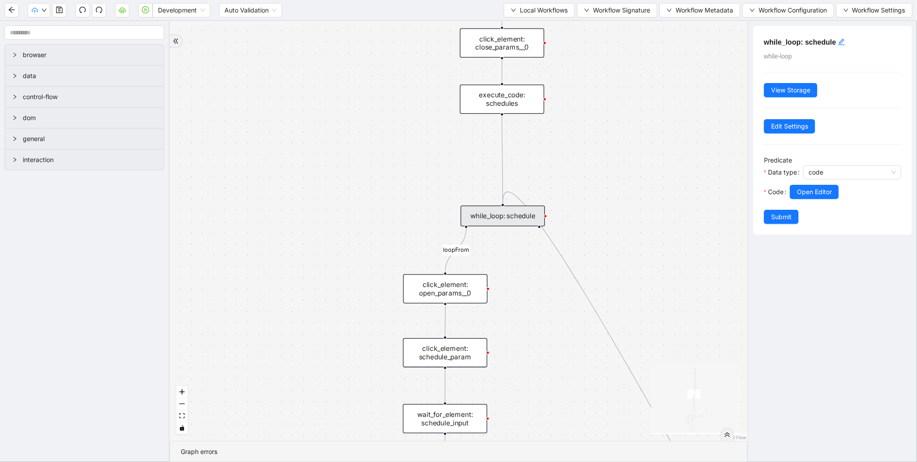
click at [427, 282] on div "click_element: open_params__0" at bounding box center [445, 288] width 84 height 29
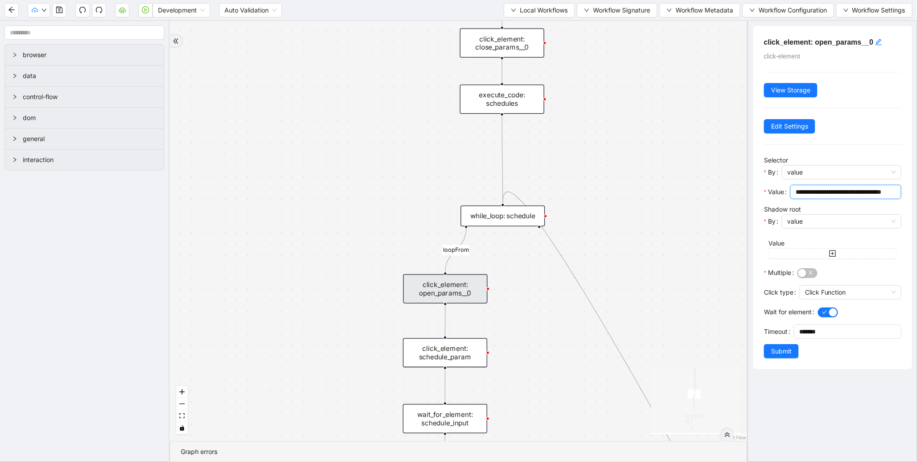
scroll to position [0, 12]
drag, startPoint x: 829, startPoint y: 193, endPoint x: 917, endPoint y: 195, distance: 87.9
click at [917, 195] on div "**********" at bounding box center [832, 241] width 170 height 441
drag, startPoint x: 359, startPoint y: 269, endPoint x: 365, endPoint y: 311, distance: 42.3
click at [361, 273] on div "fallback enable_retry has_error fallback is_selected fallback create_schedule_d…" at bounding box center [459, 231] width 578 height 420
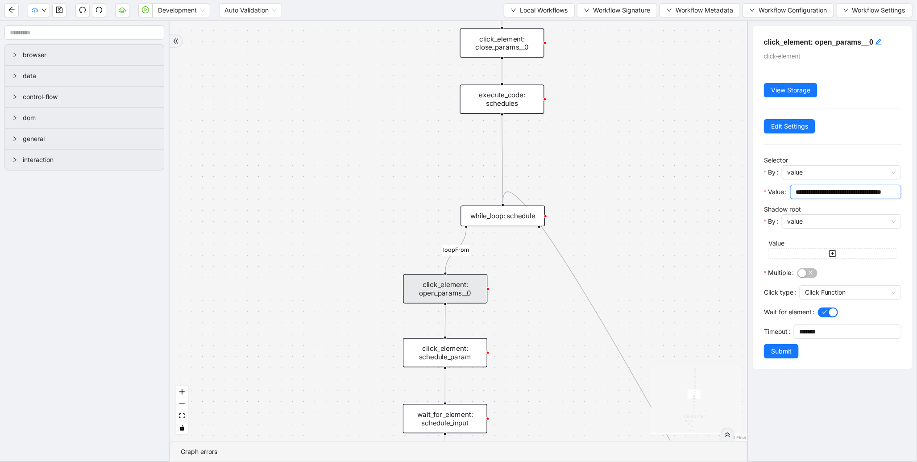
scroll to position [0, 0]
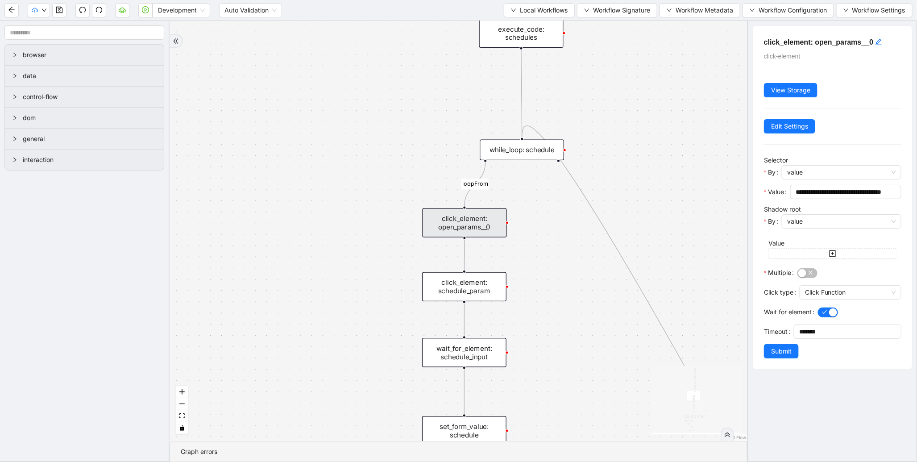
drag, startPoint x: 363, startPoint y: 346, endPoint x: 382, endPoint y: 245, distance: 102.3
click at [403, 145] on div "fallback enable_retry has_error fallback is_selected fallback create_schedule_d…" at bounding box center [459, 231] width 578 height 420
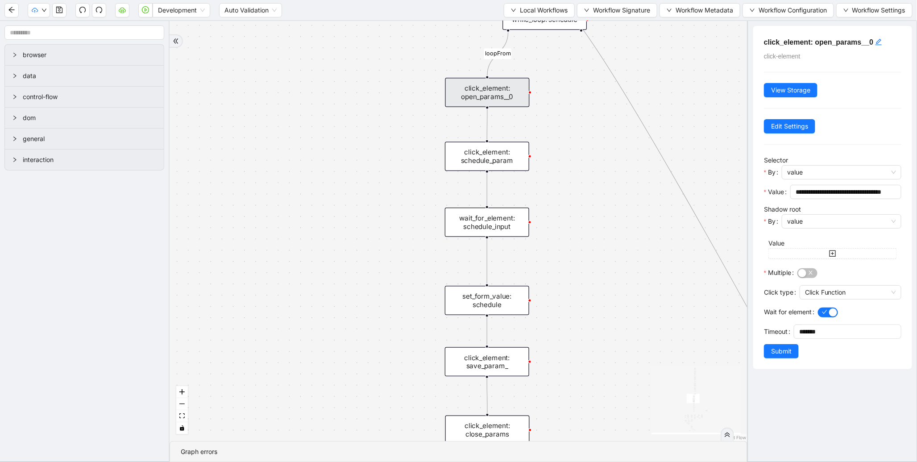
drag, startPoint x: 370, startPoint y: 295, endPoint x: 393, endPoint y: 174, distance: 123.0
click at [393, 175] on div "fallback enable_retry has_error fallback is_selected fallback create_schedule_d…" at bounding box center [459, 231] width 578 height 420
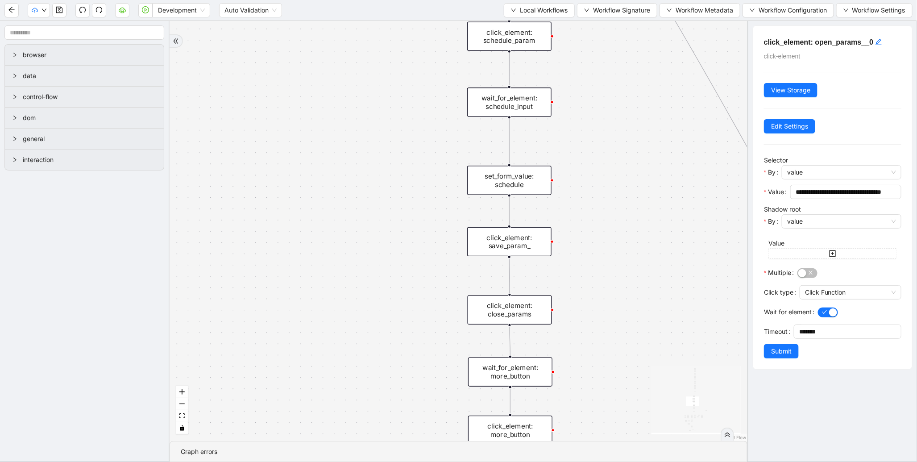
drag, startPoint x: 400, startPoint y: 278, endPoint x: 333, endPoint y: 164, distance: 132.2
click at [333, 164] on div "fallback enable_retry has_error fallback is_selected fallback create_schedule_d…" at bounding box center [459, 231] width 578 height 420
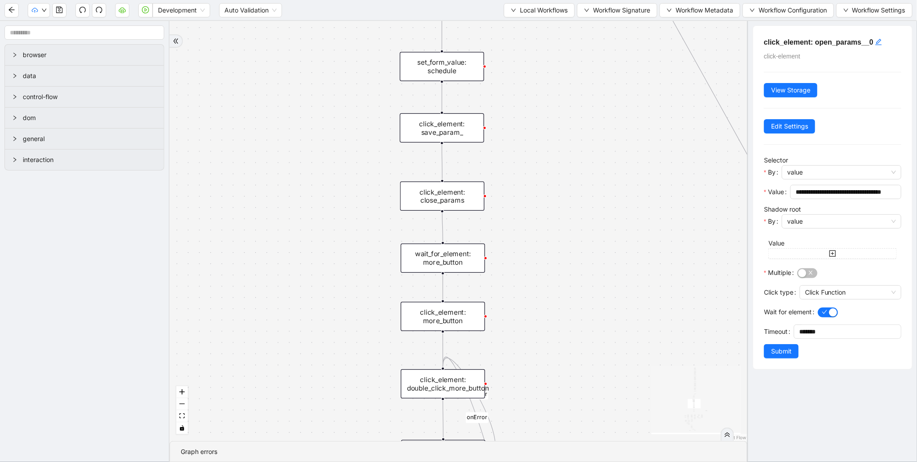
drag, startPoint x: 342, startPoint y: 273, endPoint x: 328, endPoint y: 171, distance: 102.3
click at [328, 171] on div "fallback enable_retry has_error fallback is_selected fallback create_schedule_d…" at bounding box center [459, 231] width 578 height 420
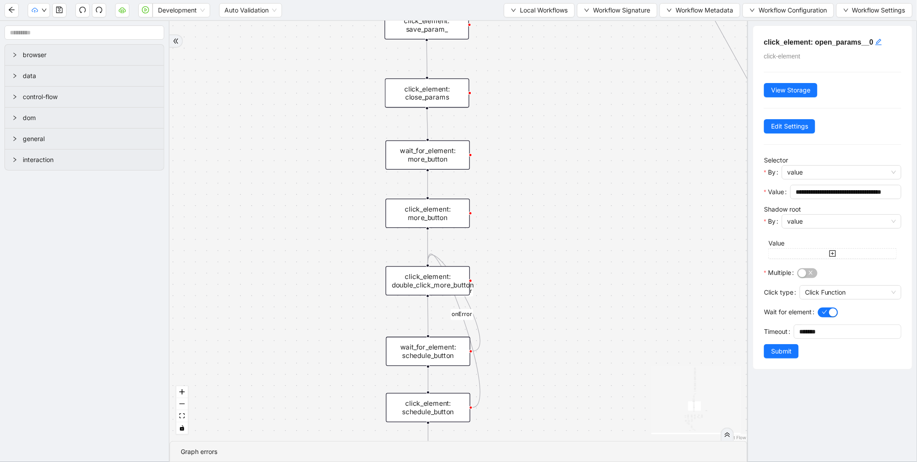
drag, startPoint x: 329, startPoint y: 283, endPoint x: 325, endPoint y: 184, distance: 99.1
click at [319, 178] on div "fallback enable_retry has_error fallback is_selected fallback create_schedule_d…" at bounding box center [459, 231] width 578 height 420
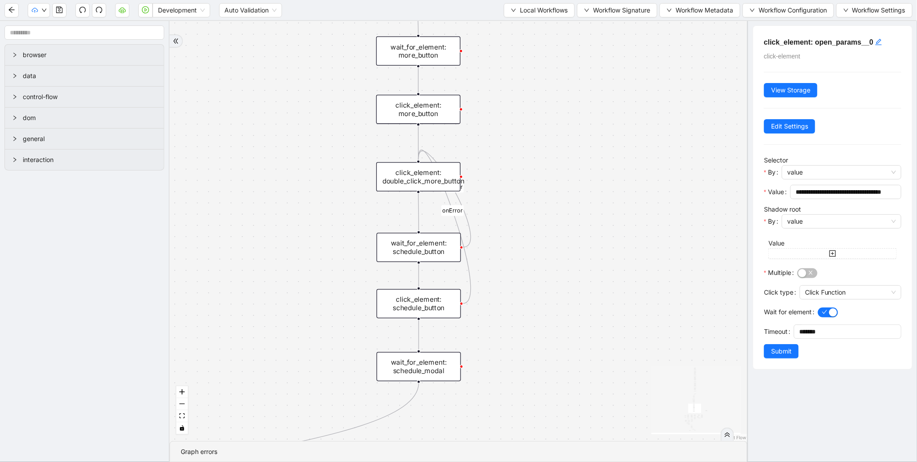
drag
click at [327, 206] on div "fallback enable_retry has_error fallback is_selected fallback create_schedule_d…" at bounding box center [459, 231] width 578 height 420
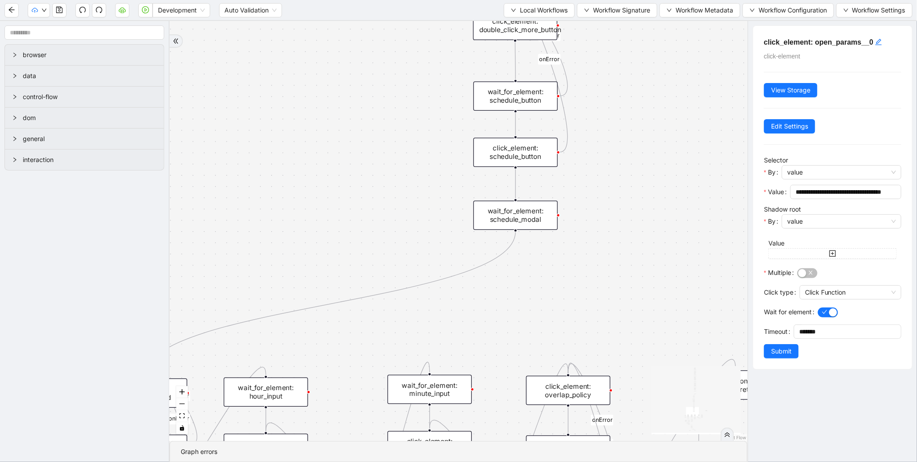
click at [425, 167] on div "fallback enable_retry has_error fallback is_selected fallback create_schedule_d…" at bounding box center [459, 231] width 578 height 420
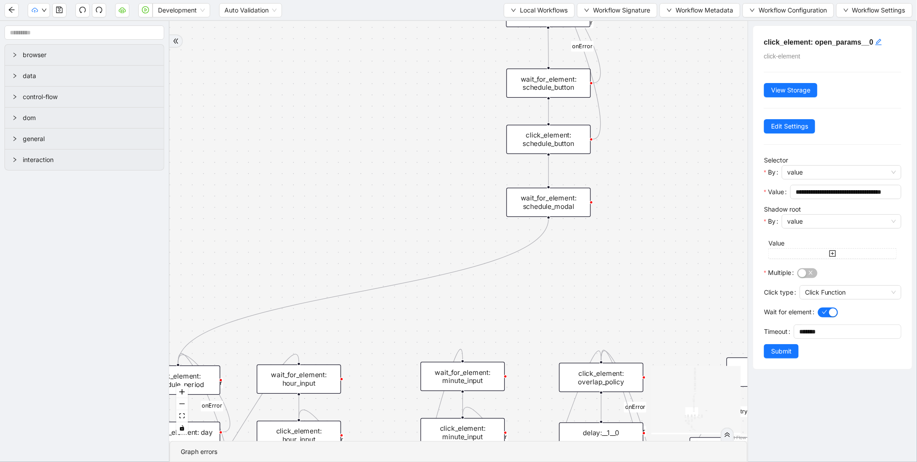
click at [492, 170] on div "fallback enable_retry has_error fallback is_selected fallback create_schedule_d…" at bounding box center [459, 231] width 578 height 420
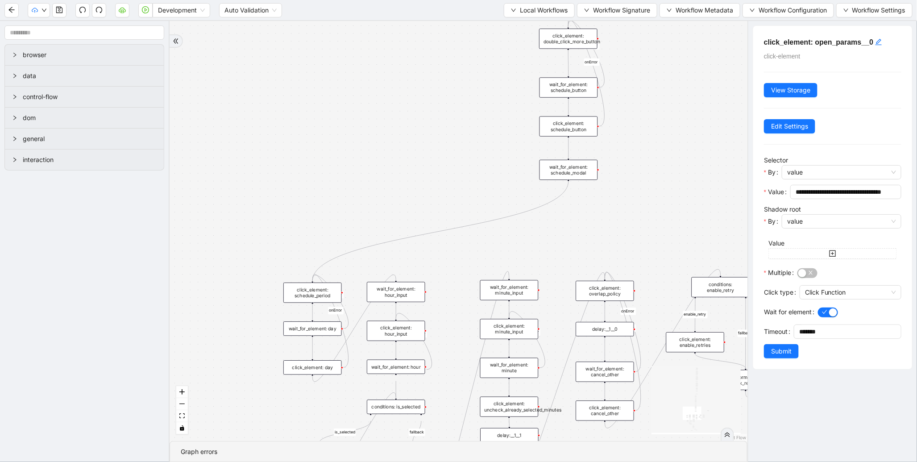
click at [372, 145] on div "fallback enable_retry has_error fallback is_selected fallback create_schedule_d…" at bounding box center [459, 231] width 578 height 420
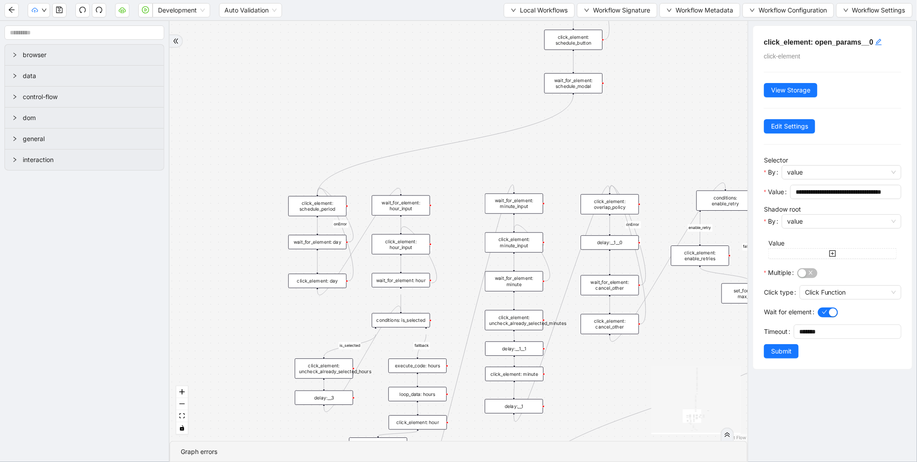
click at [258, 220] on div "fallback enable_retry has_error fallback is_selected fallback create_schedule_d…" at bounding box center [459, 231] width 578 height 420
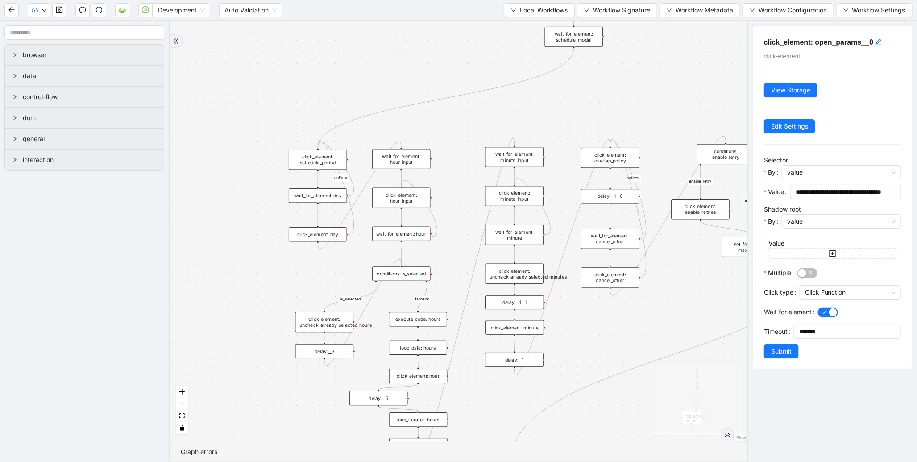
click at [422, 159] on div "wait_for_element: hour_input" at bounding box center [401, 159] width 58 height 20
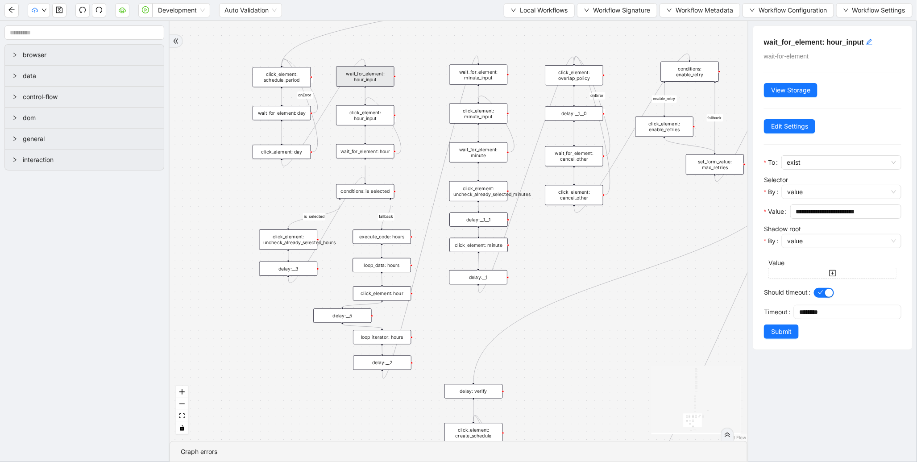
click at [217, 228] on div "fallback enable_retry has_error fallback is_selected fallback create_schedule_d…" at bounding box center [459, 231] width 578 height 420
click at [394, 289] on div "click_element: hour" at bounding box center [382, 293] width 58 height 14
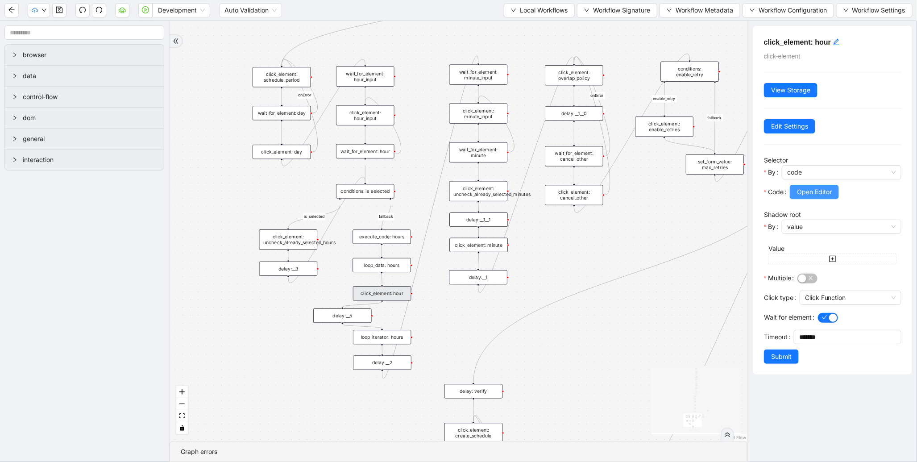
click at [829, 198] on button "Open Editor" at bounding box center [814, 192] width 49 height 14
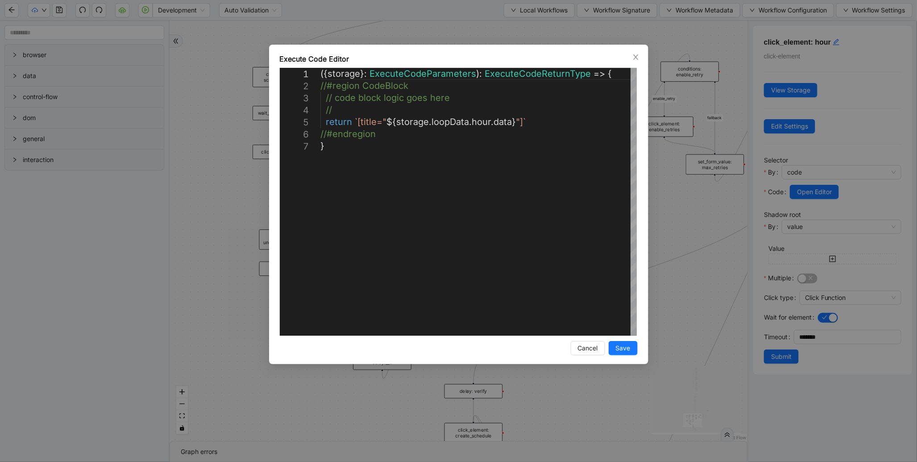
click at [729, 265] on div "**********" at bounding box center [458, 231] width 917 height 462
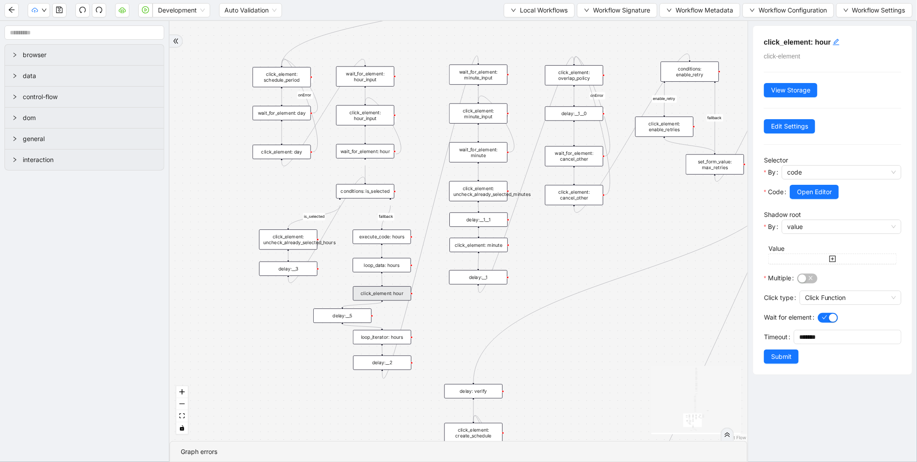
click at [494, 77] on div "wait_for_element: minute_input" at bounding box center [478, 75] width 58 height 20
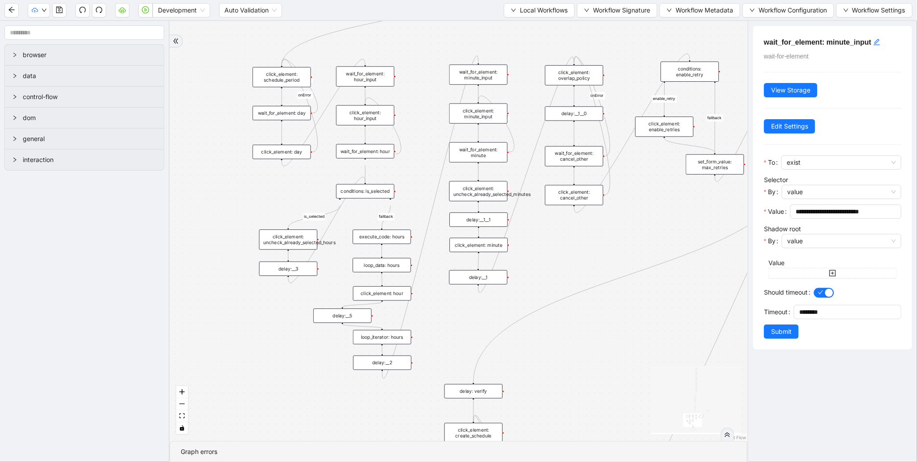
click at [496, 113] on div "click_element: minute_input" at bounding box center [478, 114] width 58 height 20
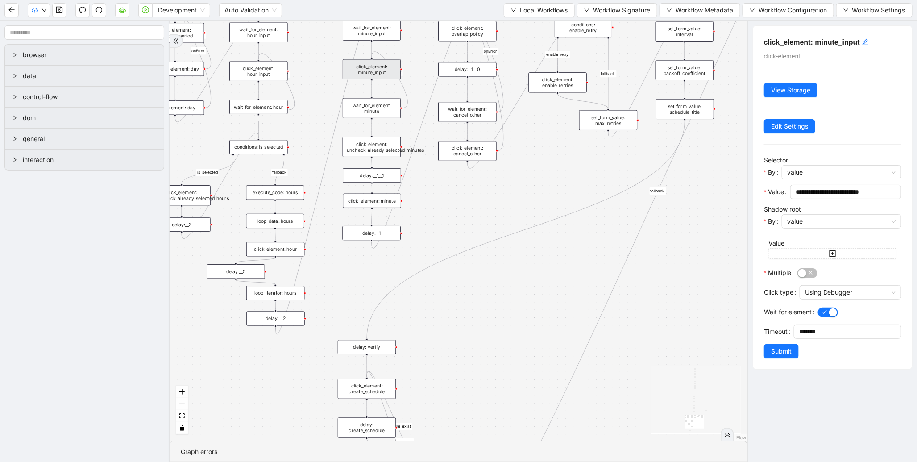
drag, startPoint x: 529, startPoint y: 248, endPoint x: 411, endPoint y: 292, distance: 126.2
click at [411, 292] on div "fallback enable_retry has_error fallback is_selected fallback create_schedule_d…" at bounding box center [459, 231] width 578 height 420
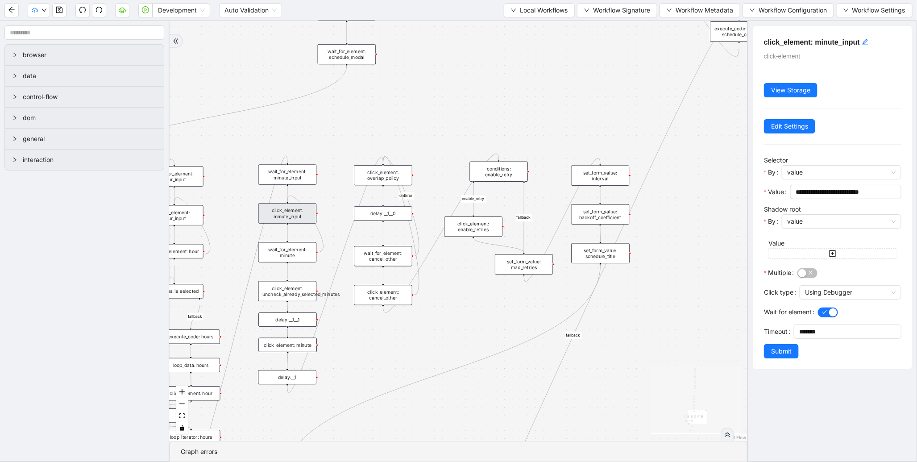
drag, startPoint x: 480, startPoint y: 275, endPoint x: 391, endPoint y: 343, distance: 111.5
click at [391, 343] on div "fallback enable_retry has_error fallback is_selected fallback create_schedule_d…" at bounding box center [459, 231] width 578 height 420
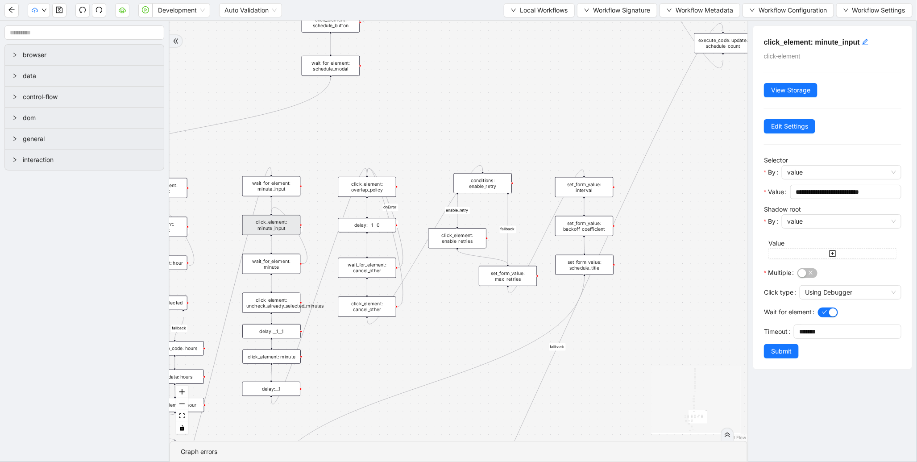
click at [569, 178] on div "set_form_value: interval" at bounding box center [584, 187] width 58 height 20
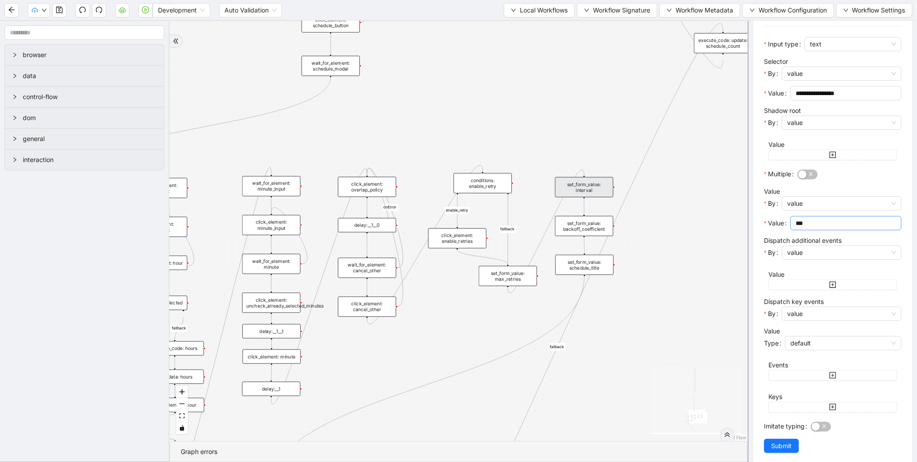
scroll to position [130, 0]
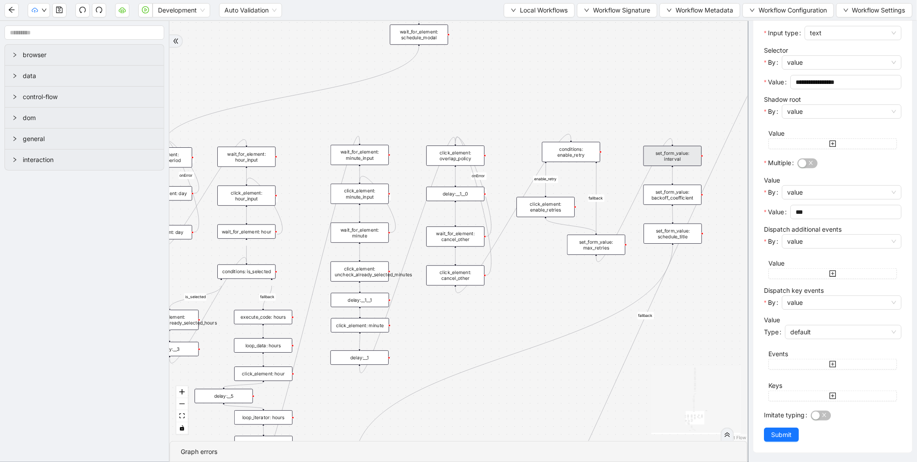
drag, startPoint x: 448, startPoint y: 318, endPoint x: 536, endPoint y: 286, distance: 93.7
click at [536, 286] on div "fallback enable_retry has_error fallback is_selected fallback create_schedule_d…" at bounding box center [459, 231] width 578 height 420
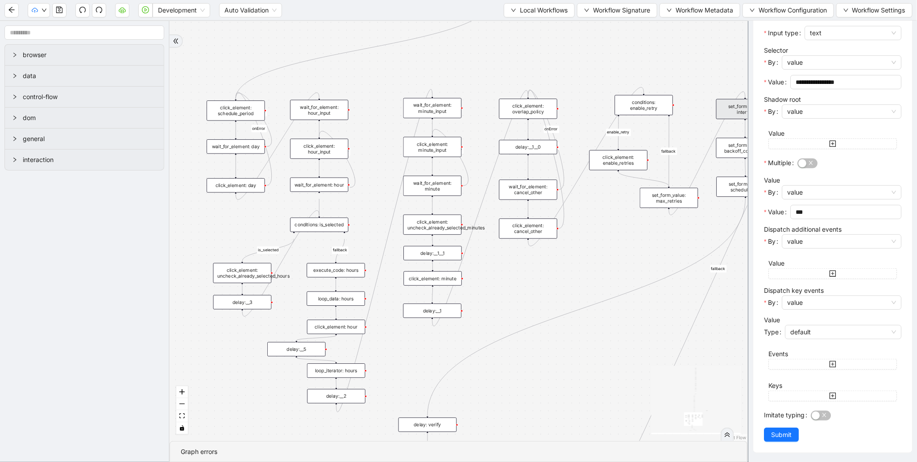
drag, startPoint x: 523, startPoint y: 300, endPoint x: 596, endPoint y: 253, distance: 86.5
click at [596, 253] on div "fallback enable_retry has_error fallback is_selected fallback create_schedule_d…" at bounding box center [459, 231] width 578 height 420
click at [340, 326] on div "click_element: hour" at bounding box center [336, 327] width 58 height 14
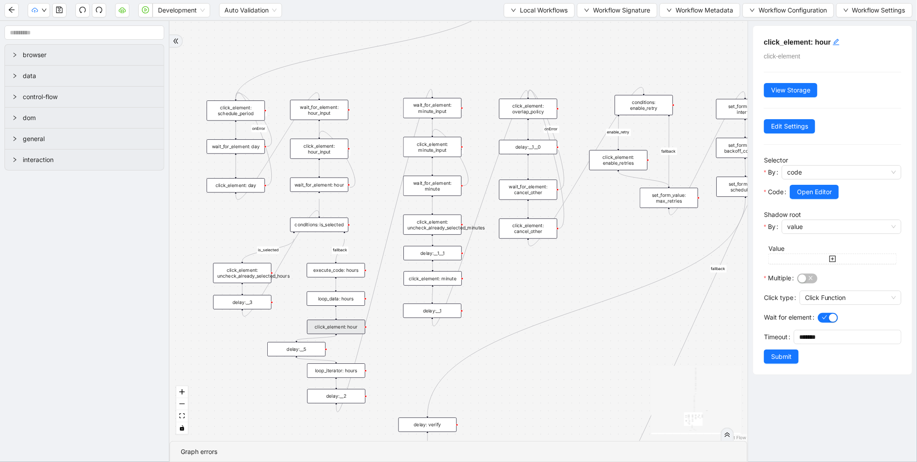
scroll to position [0, 0]
click at [805, 193] on span "Open Editor" at bounding box center [814, 192] width 35 height 10
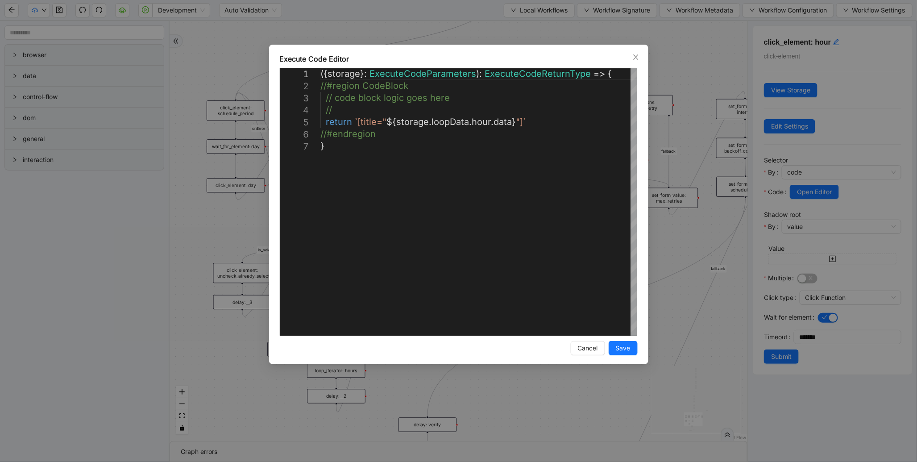
click at [648, 46] on div "**********" at bounding box center [458, 231] width 917 height 462
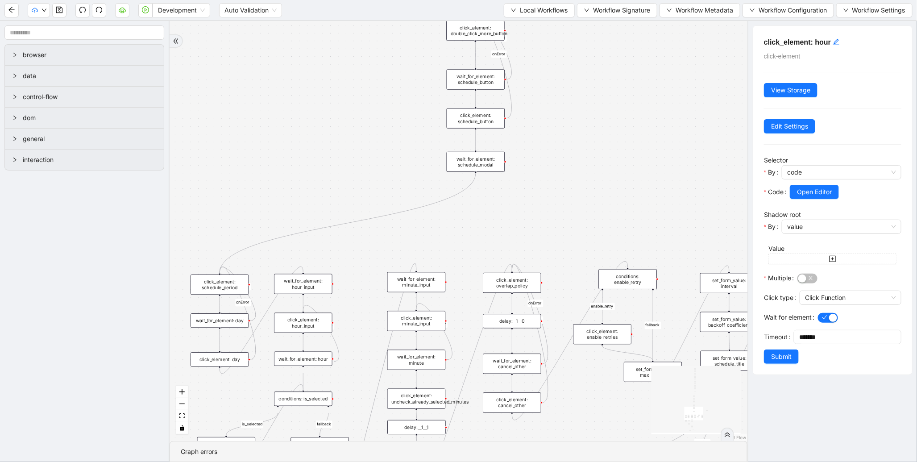
drag, startPoint x: 669, startPoint y: 52, endPoint x: 615, endPoint y: 342, distance: 295.1
click at [619, 353] on div "fallback enable_retry has_error fallback is_selected fallback create_schedule_d…" at bounding box center [459, 231] width 578 height 420
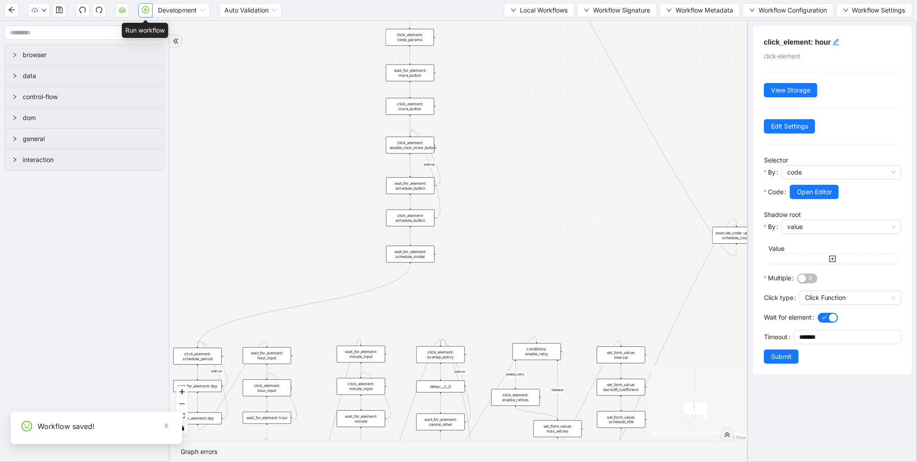
click at [145, 8] on icon "play-circle" at bounding box center [146, 10] width 3 height 4
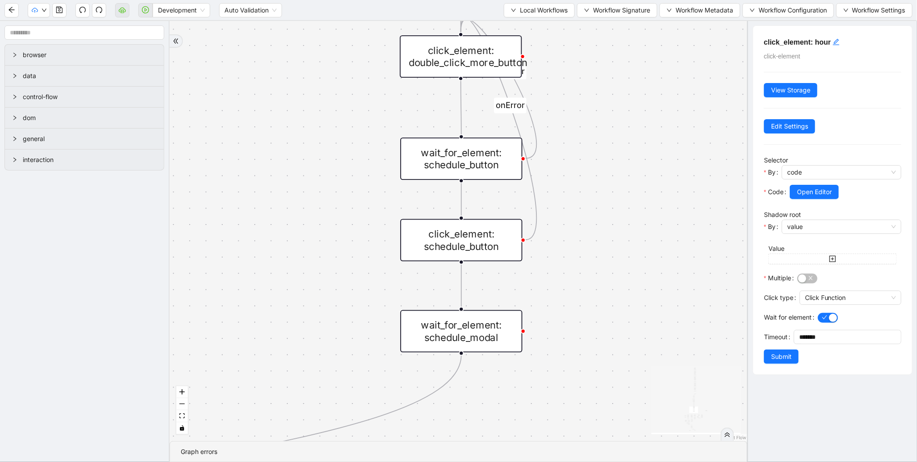
click at [442, 340] on div "wait_for_element: schedule_modal" at bounding box center [461, 331] width 122 height 42
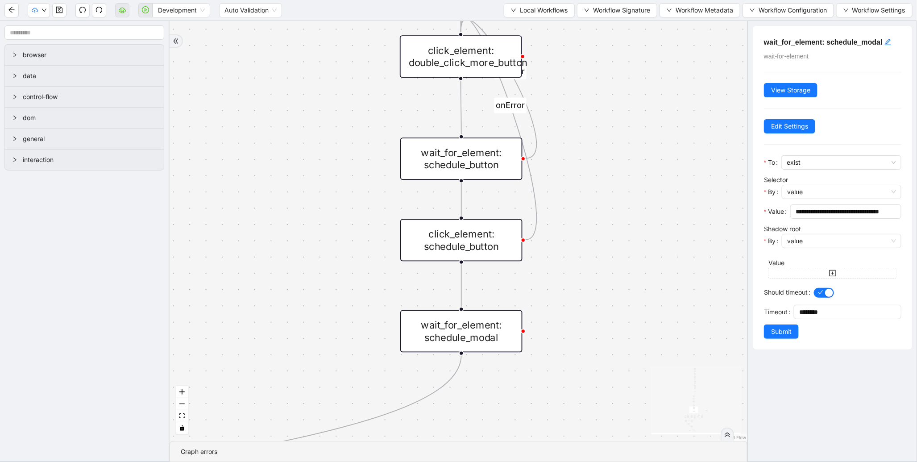
click at [485, 229] on div "click_element: schedule_button" at bounding box center [461, 240] width 122 height 42
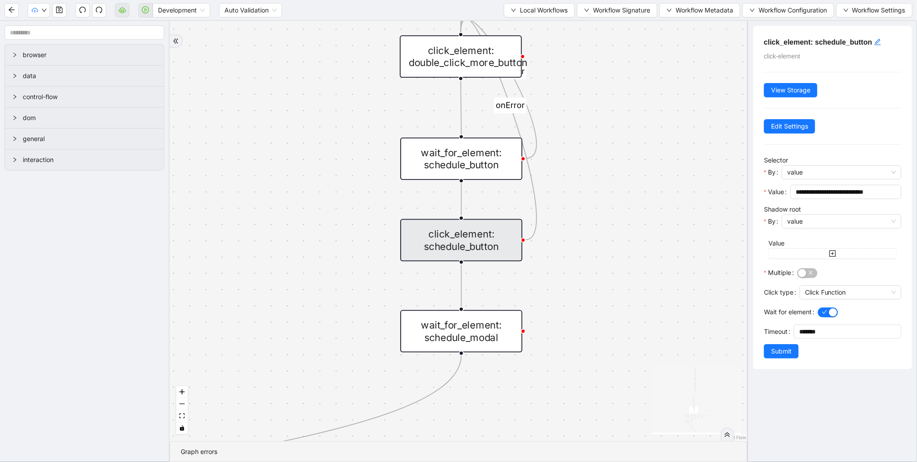
click at [462, 168] on div "wait_for_element: schedule_button" at bounding box center [461, 158] width 122 height 42
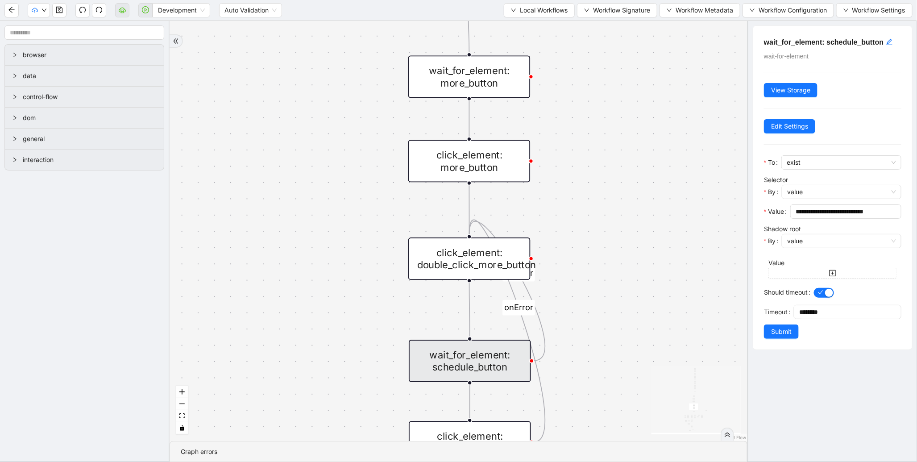
drag, startPoint x: 600, startPoint y: 166, endPoint x: 609, endPoint y: 374, distance: 208.6
click at [609, 374] on div "fallback enable_retry has_error fallback is_selected fallback create_schedule_d…" at bounding box center [459, 231] width 578 height 420
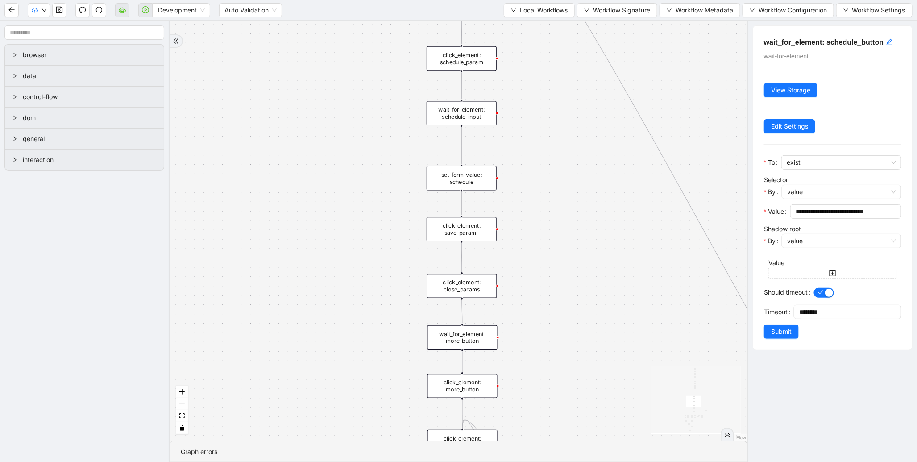
drag, startPoint x: 425, startPoint y: 168, endPoint x: 394, endPoint y: 323, distance: 157.6
click at [394, 323] on div "fallback enable_retry has_error fallback is_selected fallback create_schedule_d…" at bounding box center [459, 231] width 578 height 420
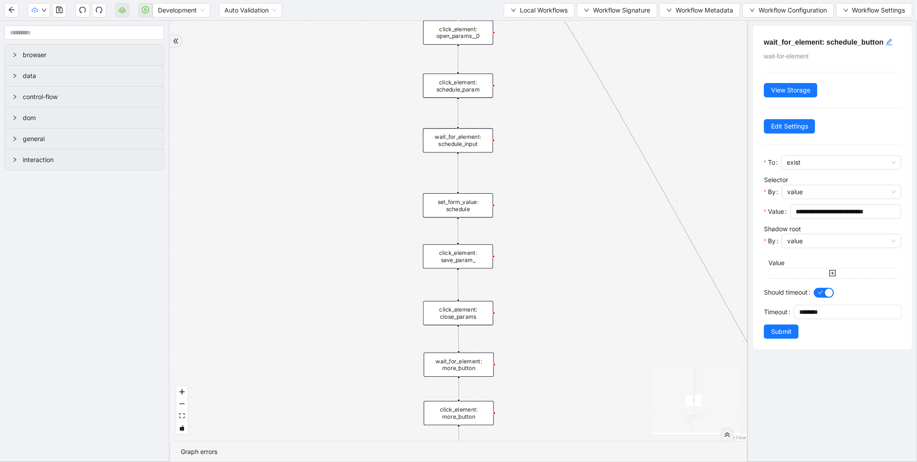
drag, startPoint x: 384, startPoint y: 191, endPoint x: 372, endPoint y: 268, distance: 77.8
click at [376, 253] on div "fallback enable_retry has_error fallback is_selected fallback create_schedule_d…" at bounding box center [459, 231] width 578 height 420
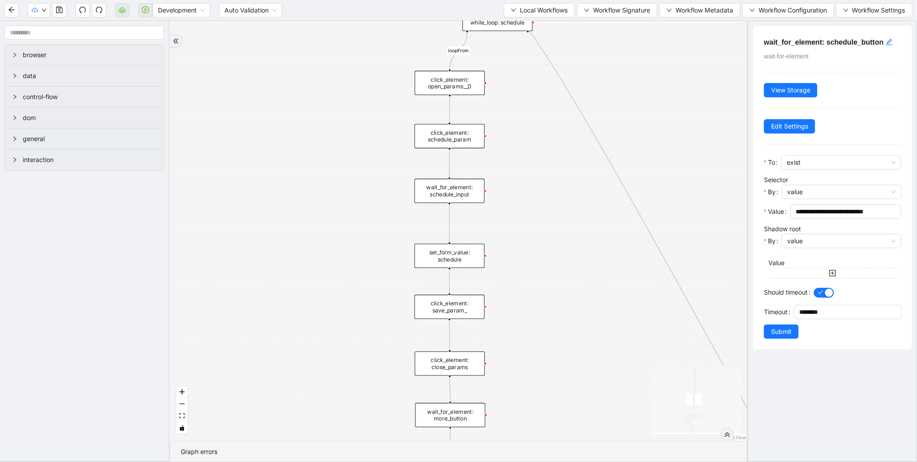
click at [442, 256] on div "set_form_value: schedule" at bounding box center [450, 256] width 70 height 24
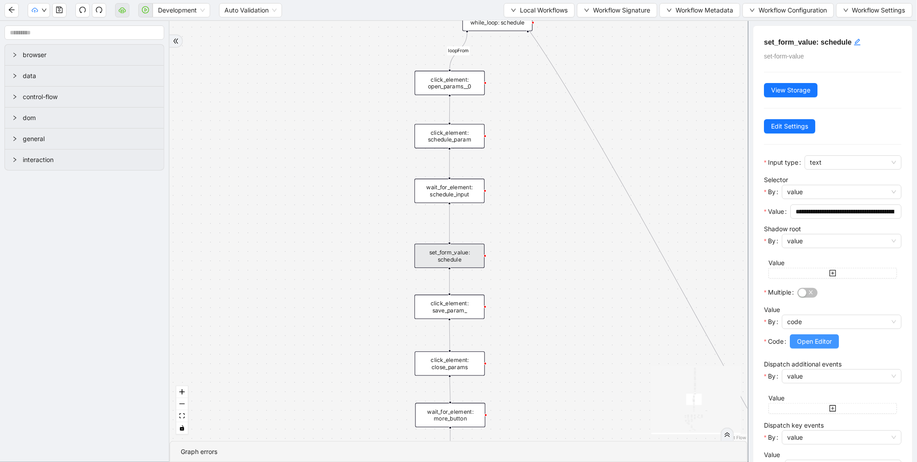
click at [809, 345] on span "Open Editor" at bounding box center [814, 341] width 35 height 10
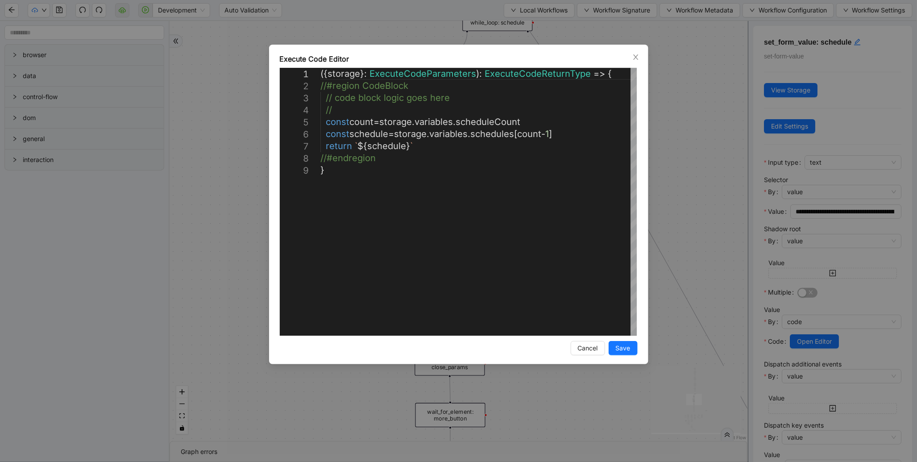
click at [704, 175] on div "**********" at bounding box center [458, 231] width 917 height 462
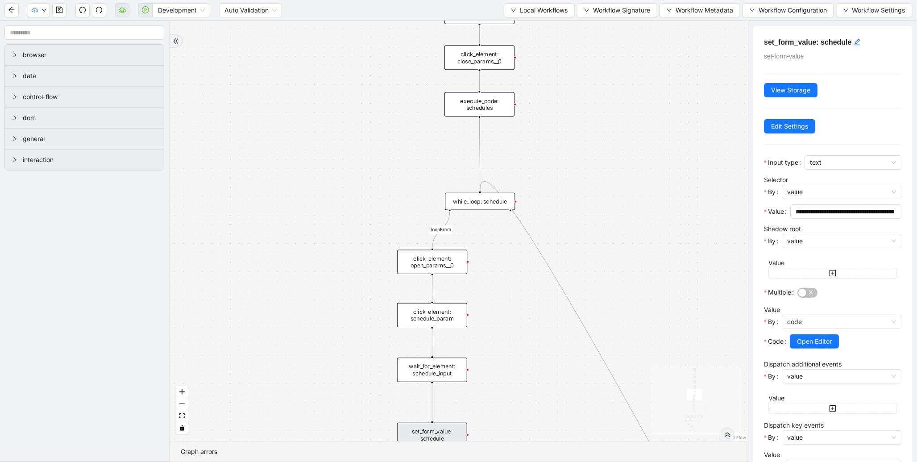
drag, startPoint x: 542, startPoint y: 177, endPoint x: 525, endPoint y: 356, distance: 179.8
click at [525, 356] on div "fallback enable_retry has_error fallback is_selected fallback create_schedule_d…" at bounding box center [459, 231] width 578 height 420
click at [469, 200] on div "while_loop: schedule" at bounding box center [480, 201] width 70 height 17
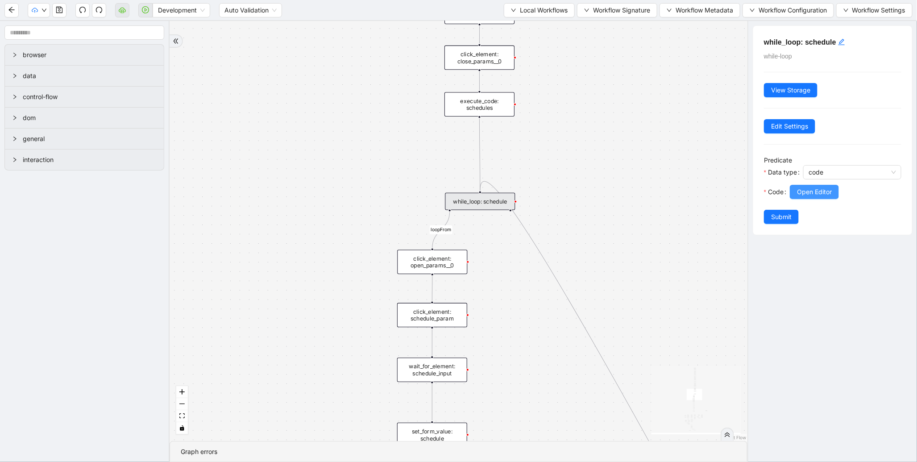
click at [810, 193] on span "Open Editor" at bounding box center [814, 192] width 35 height 10
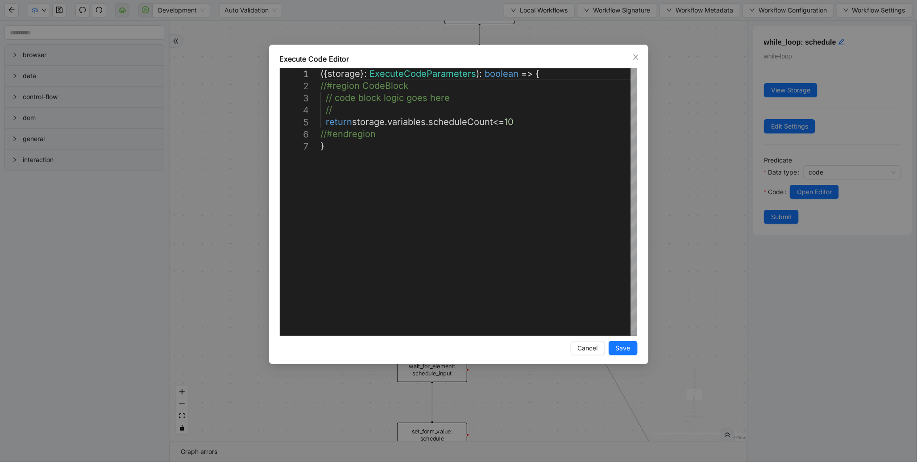
click at [681, 173] on div "**********" at bounding box center [458, 231] width 917 height 462
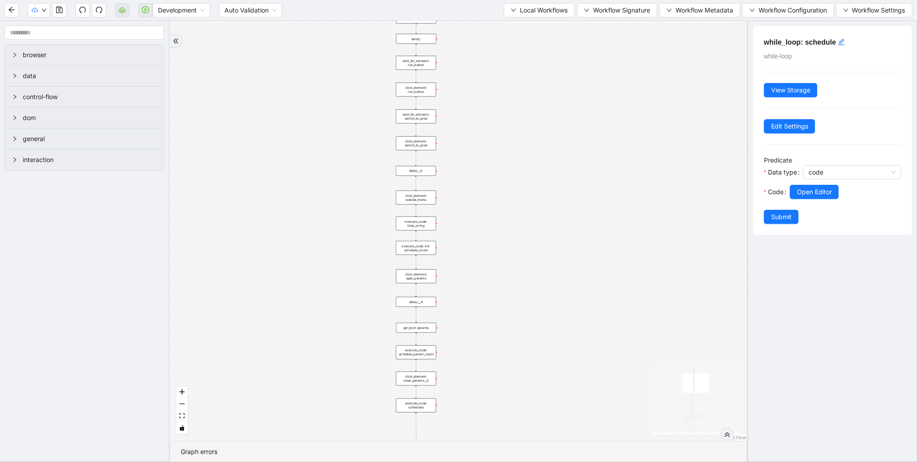
drag, startPoint x: 494, startPoint y: 153, endPoint x: 472, endPoint y: 394, distance: 242.4
click at [472, 394] on div "fallback enable_retry has_error fallback is_selected fallback create_schedule_d…" at bounding box center [459, 231] width 578 height 420
click at [417, 231] on div "execute_code: time_string" at bounding box center [414, 230] width 40 height 14
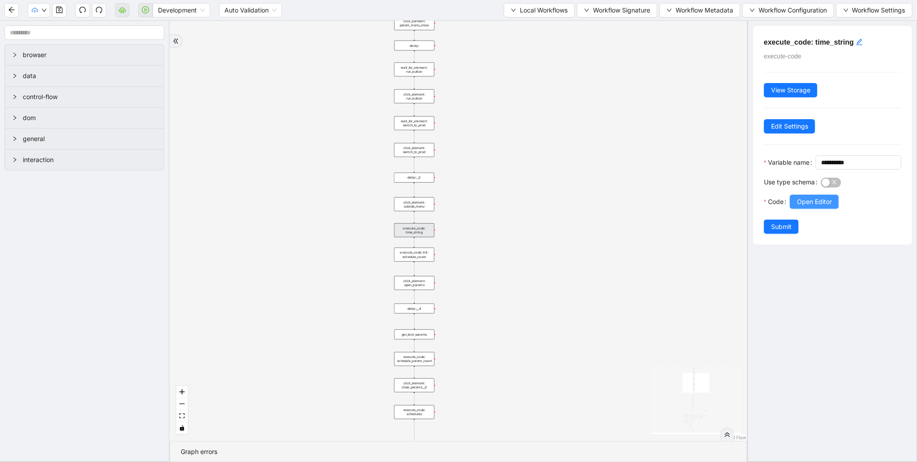
click at [802, 207] on span "Open Editor" at bounding box center [814, 202] width 35 height 10
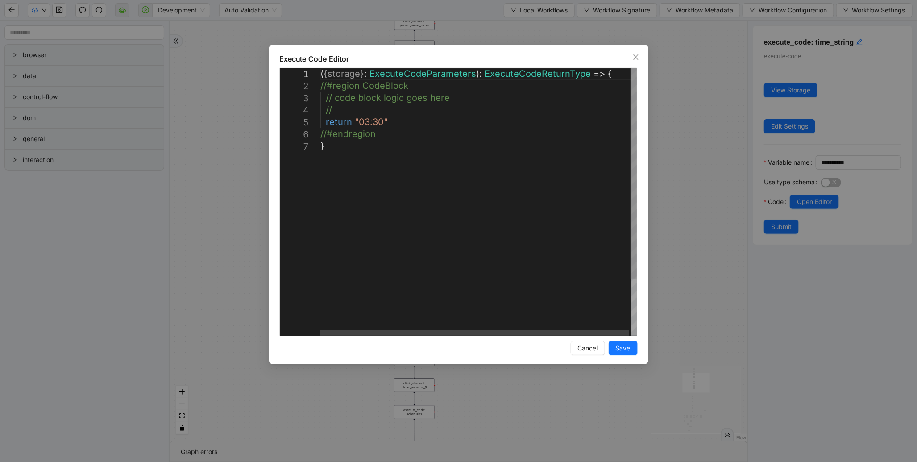
scroll to position [0, 4]
click at [378, 120] on div "( { storage } : ExecuteCodeParameters ): ExecuteCodeReturnType => { //#region C…" at bounding box center [479, 238] width 318 height 340
type textarea "**********"
click at [622, 350] on span "Save" at bounding box center [623, 348] width 15 height 10
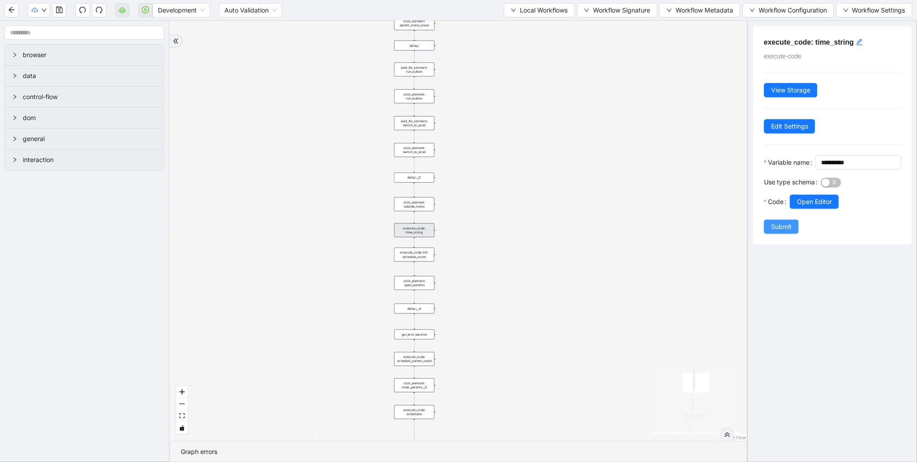
click at [778, 232] on span "Submit" at bounding box center [781, 227] width 21 height 10
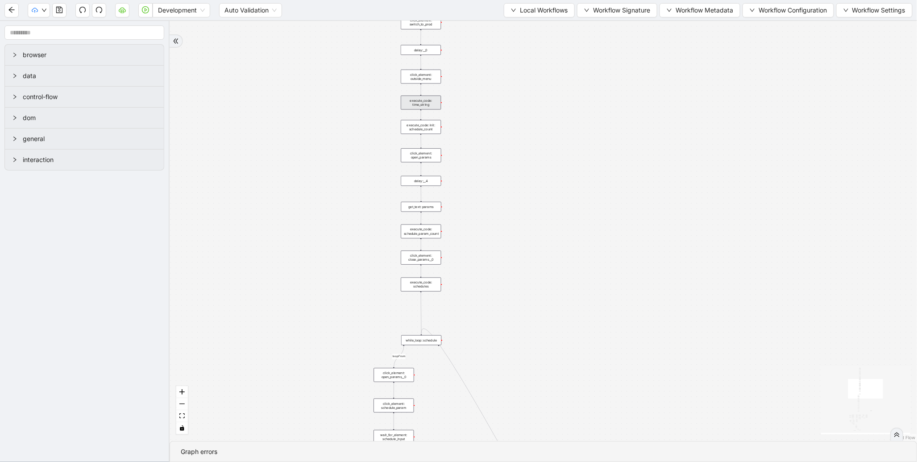
drag, startPoint x: 499, startPoint y: 373, endPoint x: 503, endPoint y: 250, distance: 122.8
click at [503, 252] on div "fallback enable_retry has_error fallback is_selected fallback create_schedule_d…" at bounding box center [543, 231] width 747 height 420
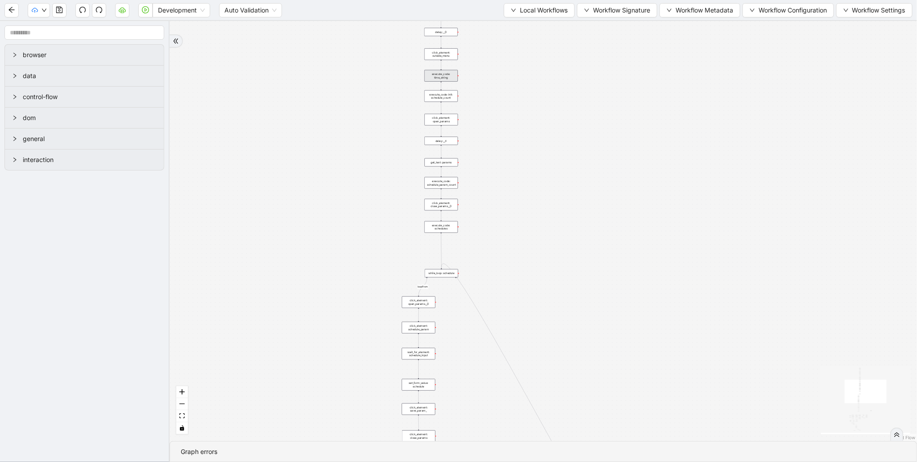
drag, startPoint x: 318, startPoint y: 348, endPoint x: 399, endPoint y: 184, distance: 182.6
click at [415, 112] on div "fallback enable_retry has_error fallback is_selected fallback create_schedule_d…" at bounding box center [543, 231] width 747 height 420
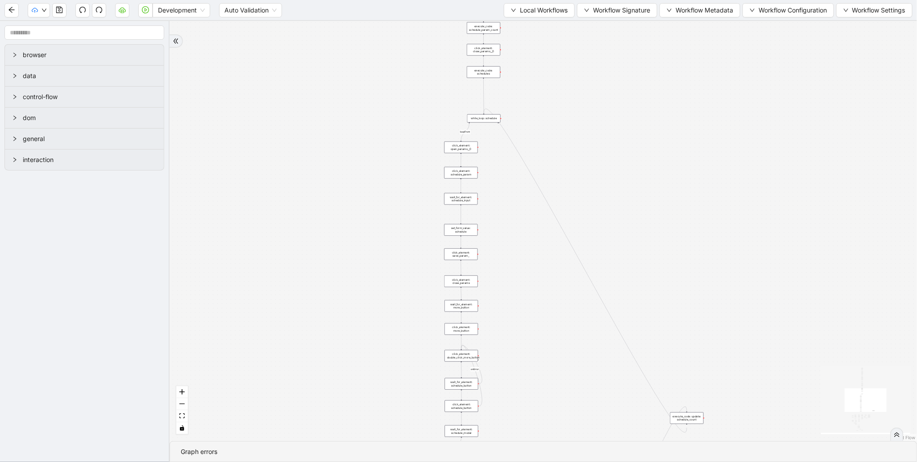
drag, startPoint x: 350, startPoint y: 382, endPoint x: 399, endPoint y: 137, distance: 249.4
click at [399, 145] on div "fallback enable_retry has_error fallback is_selected fallback create_schedule_d…" at bounding box center [543, 231] width 747 height 420
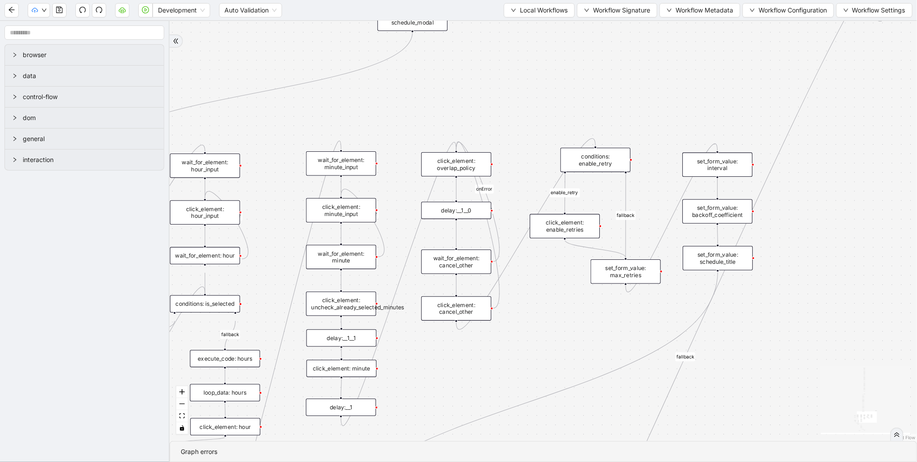
drag, startPoint x: 665, startPoint y: 336, endPoint x: 557, endPoint y: 310, distance: 111.6
click at [532, 329] on div "fallback enable_retry has_error fallback is_selected fallback create_schedule_d…" at bounding box center [543, 231] width 747 height 420
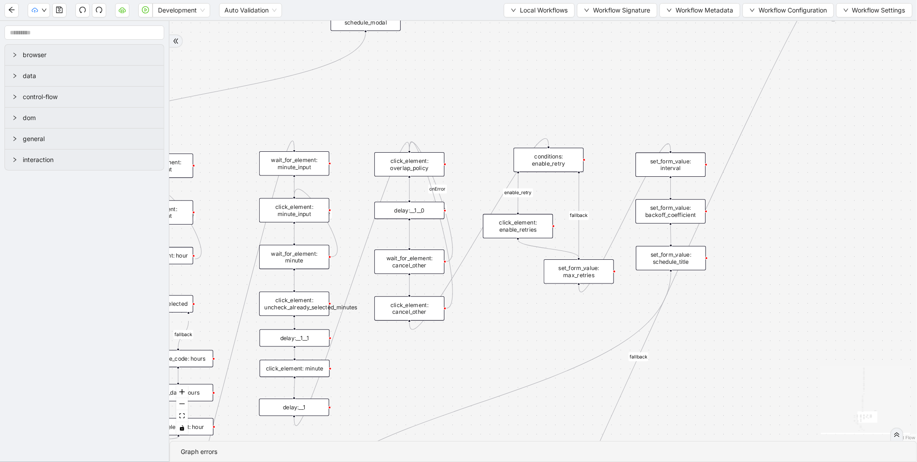
click at [658, 256] on div "set_form_value: schedule_title" at bounding box center [671, 258] width 70 height 24
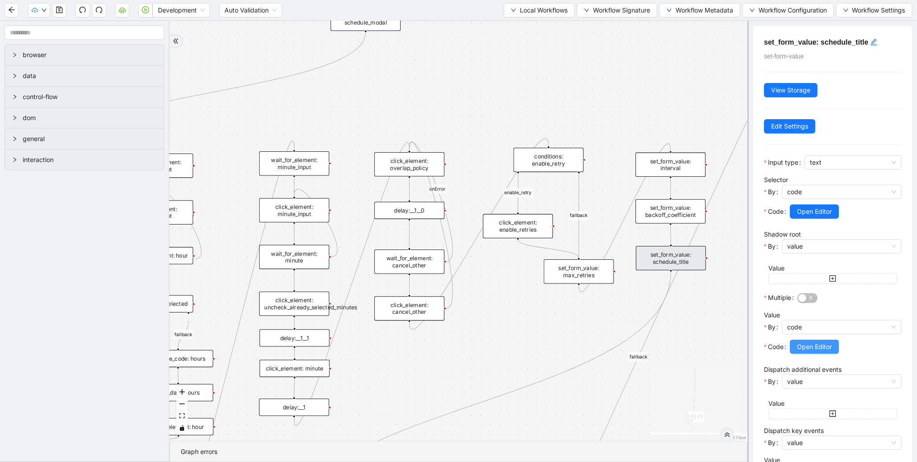
click at [827, 346] on span "Open Editor" at bounding box center [814, 347] width 35 height 10
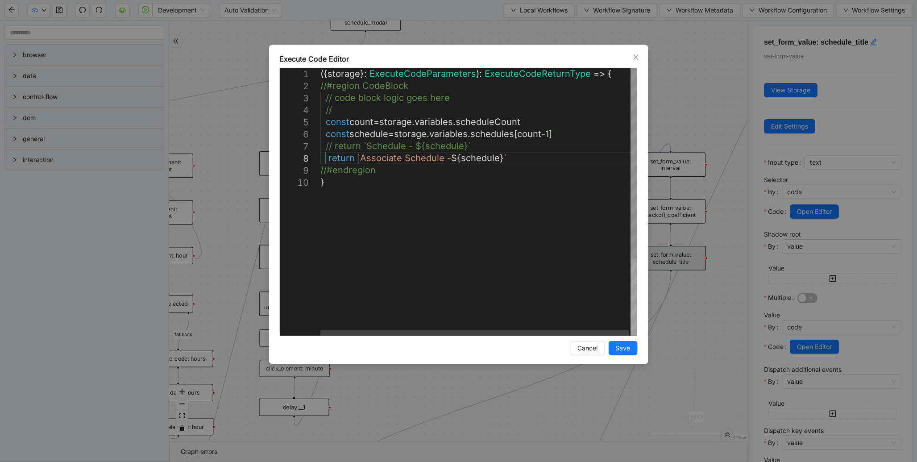
scroll to position [0, 4]
drag, startPoint x: 359, startPoint y: 162, endPoint x: 405, endPoint y: 158, distance: 45.6
type textarea "**********"
click at [628, 348] on span "Save" at bounding box center [623, 348] width 15 height 10
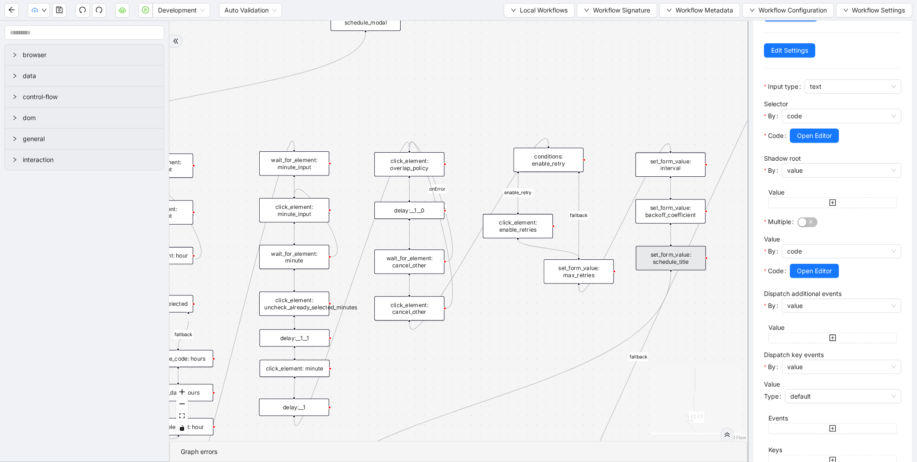
scroll to position [140, 0]
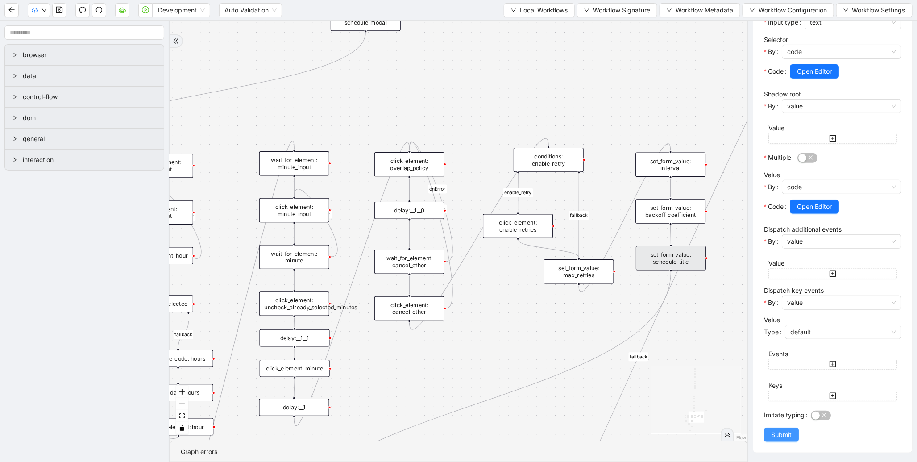
click at [783, 433] on span "Submit" at bounding box center [781, 435] width 21 height 10
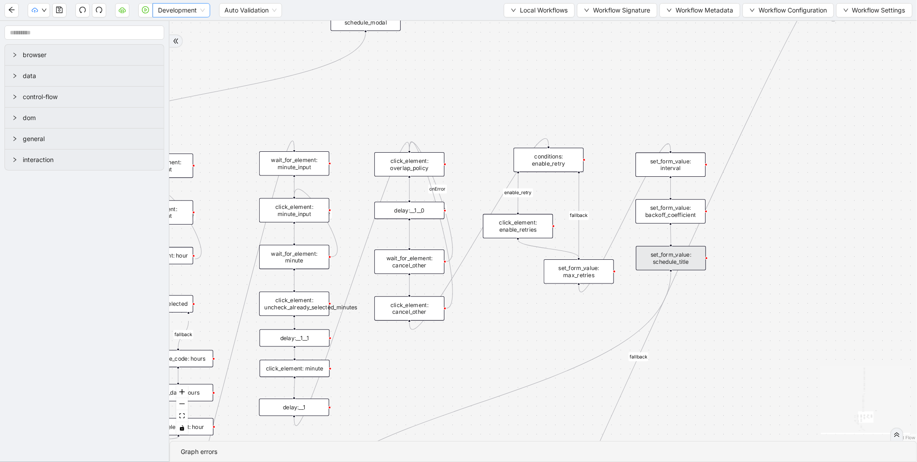
scroll to position [0, 0]
click at [139, 12] on button "button" at bounding box center [145, 10] width 14 height 14
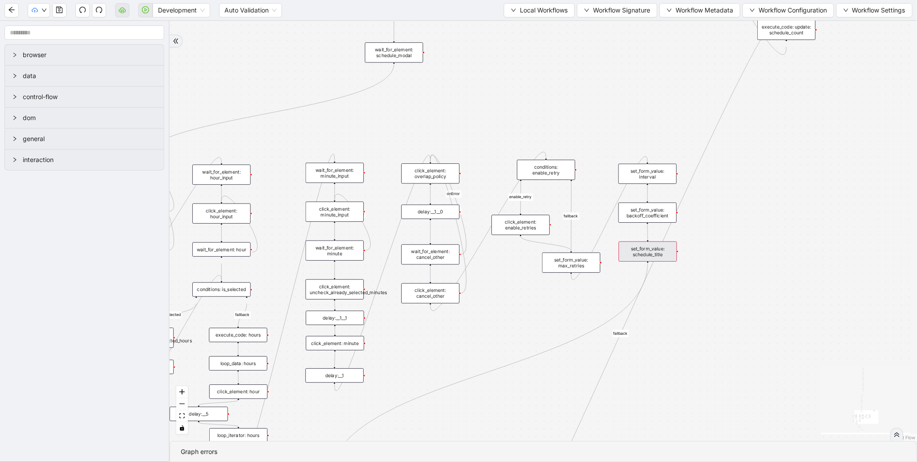
click at [657, 253] on div "set_form_value: schedule_title" at bounding box center [648, 251] width 58 height 20
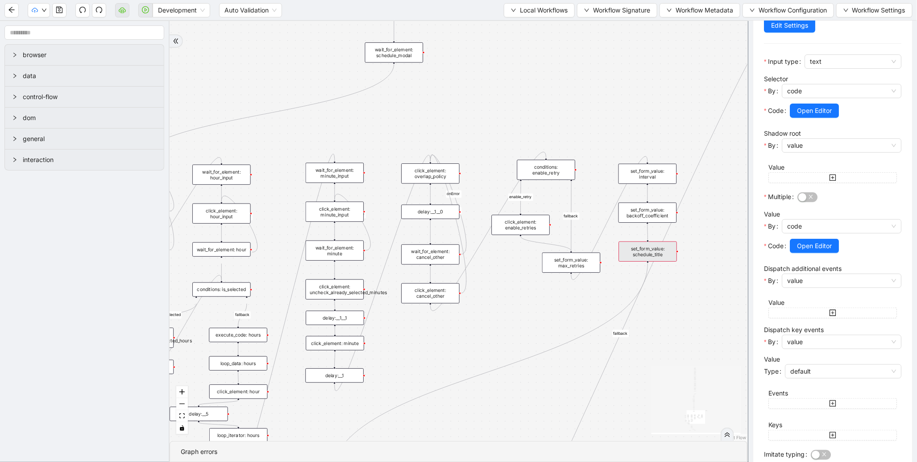
scroll to position [80, 0]
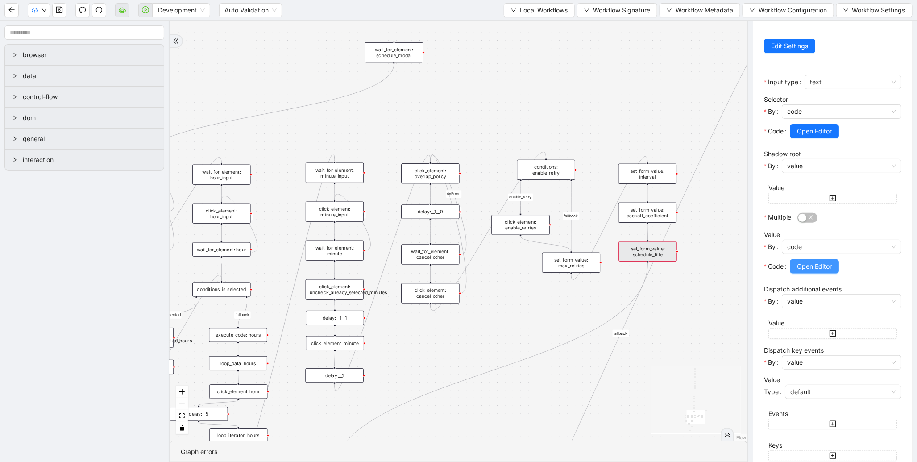
click at [801, 273] on button "Open Editor" at bounding box center [814, 266] width 49 height 14
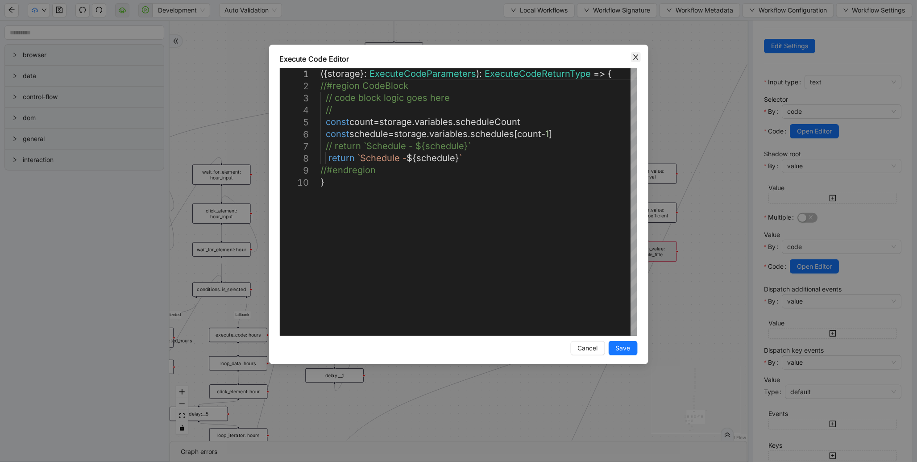
click at [639, 57] on icon "close" at bounding box center [635, 57] width 7 height 7
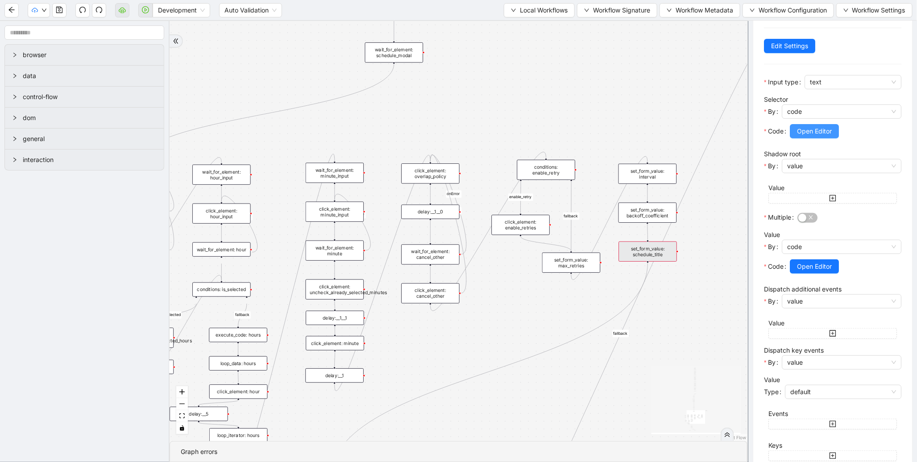
click at [836, 136] on button "Open Editor" at bounding box center [814, 131] width 49 height 14
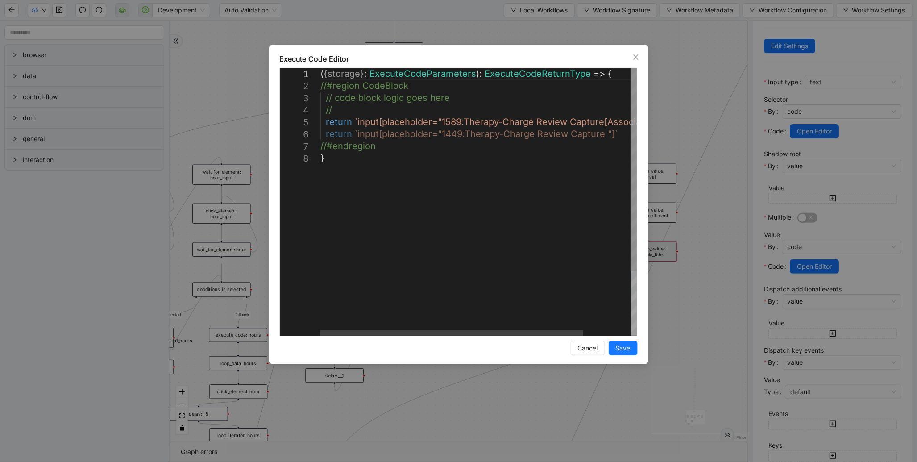
scroll to position [0, 4]
click at [447, 121] on div "( { storage } : ExecuteCodeParameters ): ExecuteCodeReturnType => { //#region C…" at bounding box center [506, 244] width 373 height 352
type textarea "**********"
click at [626, 350] on span "Save" at bounding box center [623, 348] width 15 height 10
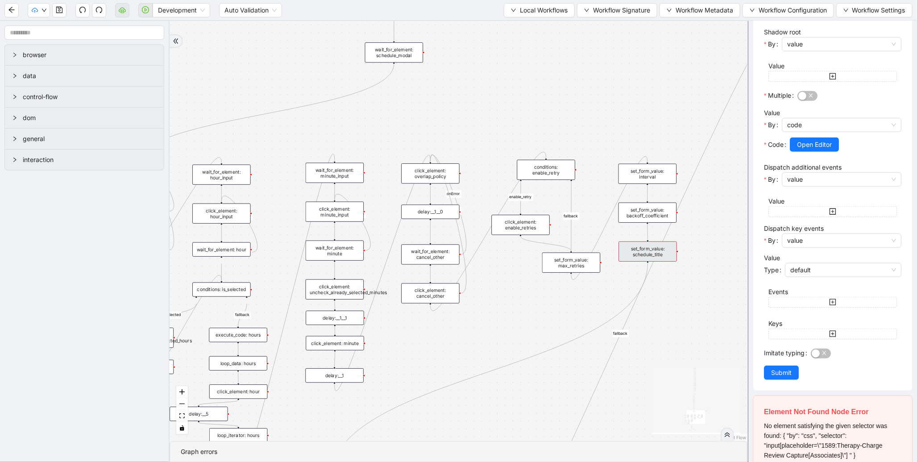
scroll to position [259, 0]
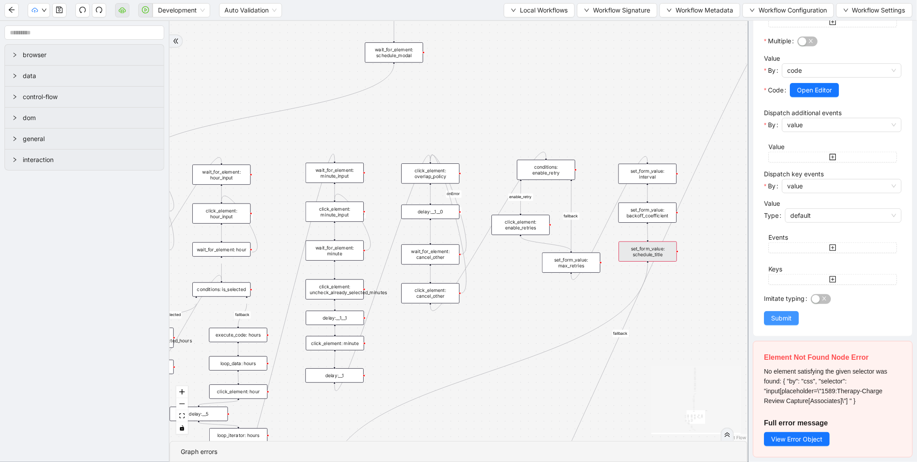
click at [782, 322] on button "Submit" at bounding box center [781, 318] width 35 height 14
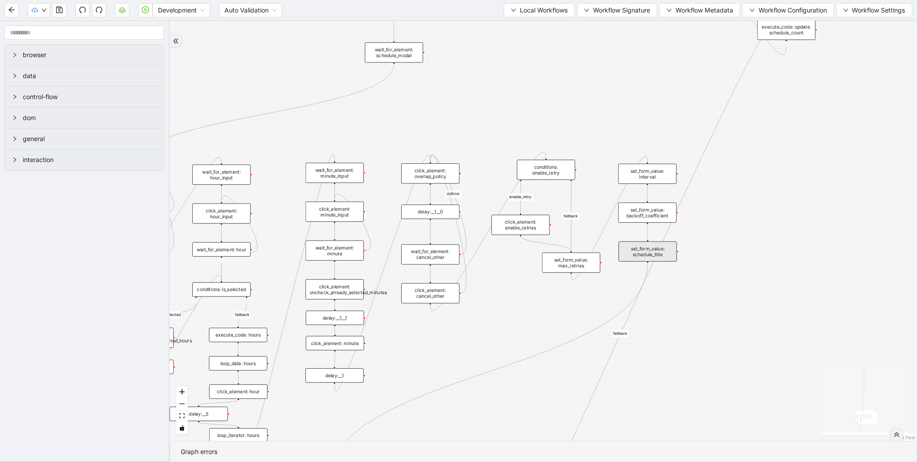
scroll to position [0, 0]
click at [147, 8] on icon "play-circle" at bounding box center [145, 9] width 7 height 7
click at [540, 10] on span "Local Workflows" at bounding box center [544, 10] width 48 height 10
click at [521, 26] on span "Select" at bounding box center [535, 27] width 58 height 10
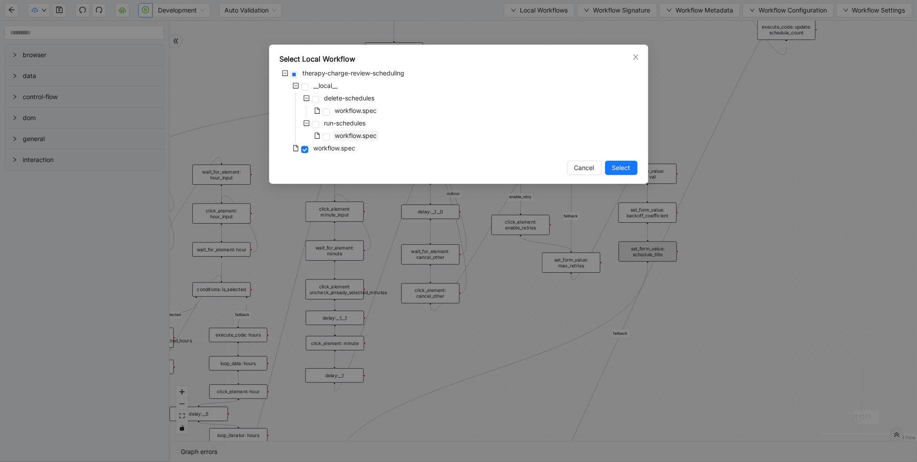
click at [354, 134] on span "workflow.spec" at bounding box center [356, 136] width 42 height 8
click at [619, 171] on span "Select" at bounding box center [621, 168] width 18 height 10
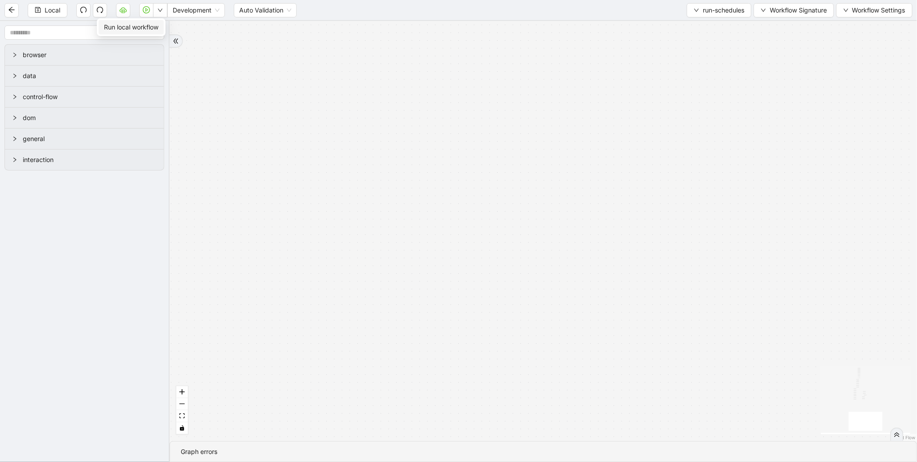
click at [158, 29] on span "Run local workflow" at bounding box center [131, 27] width 54 height 10
